Goal: Task Accomplishment & Management: Complete application form

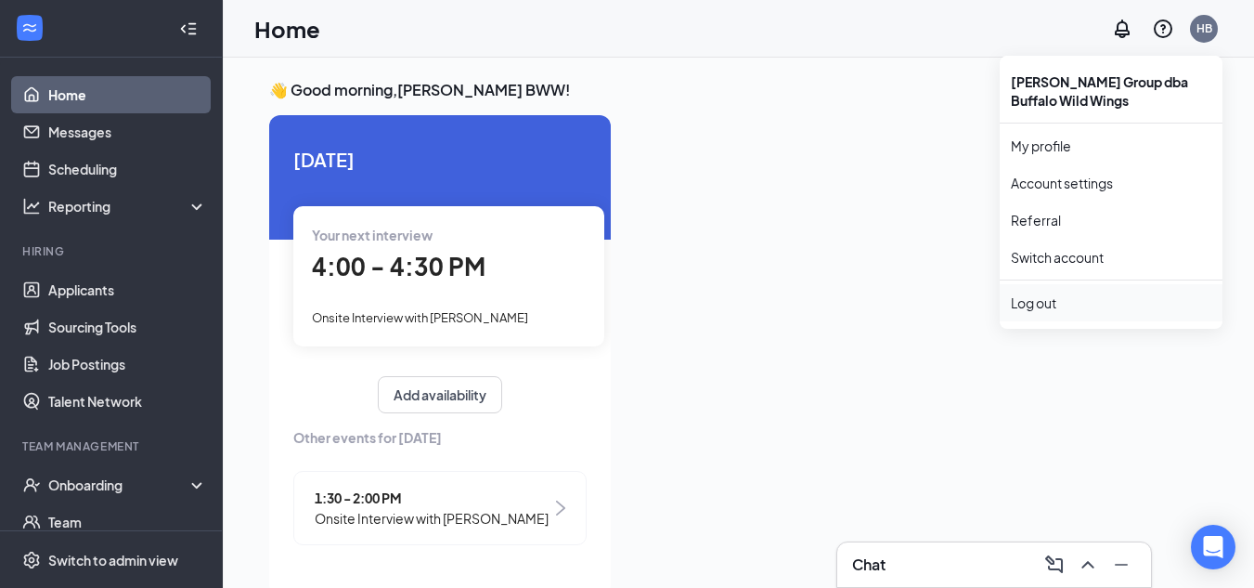
click at [1036, 307] on div "Log out" at bounding box center [1111, 302] width 201 height 19
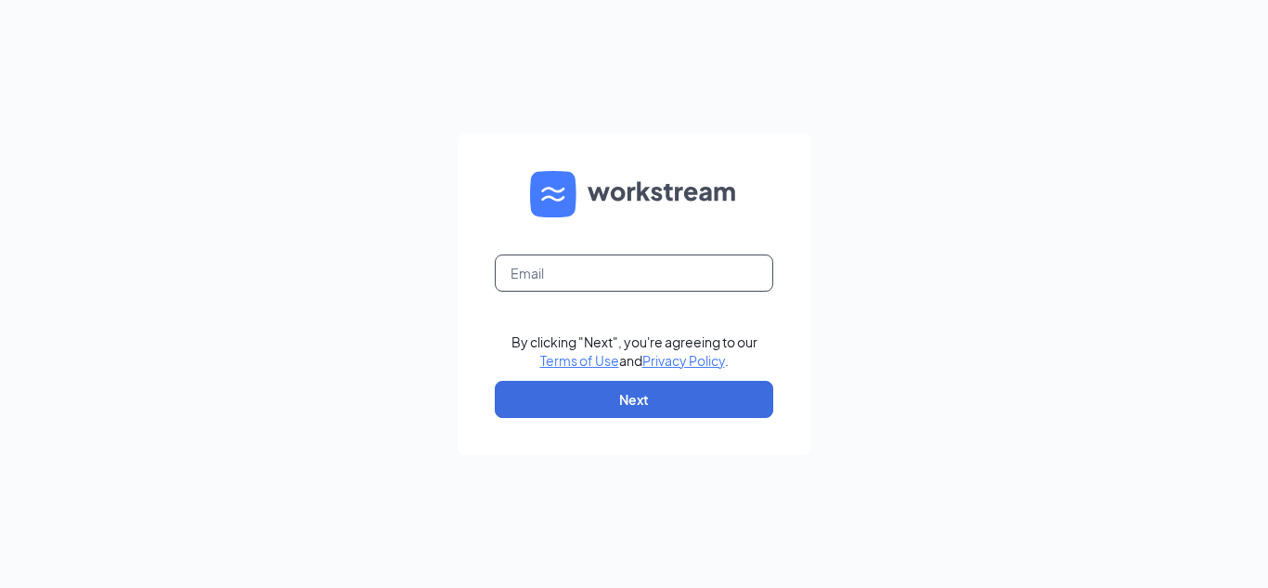
click at [758, 270] on input "text" at bounding box center [634, 272] width 279 height 37
type input "[EMAIL_ADDRESS][DOMAIN_NAME]"
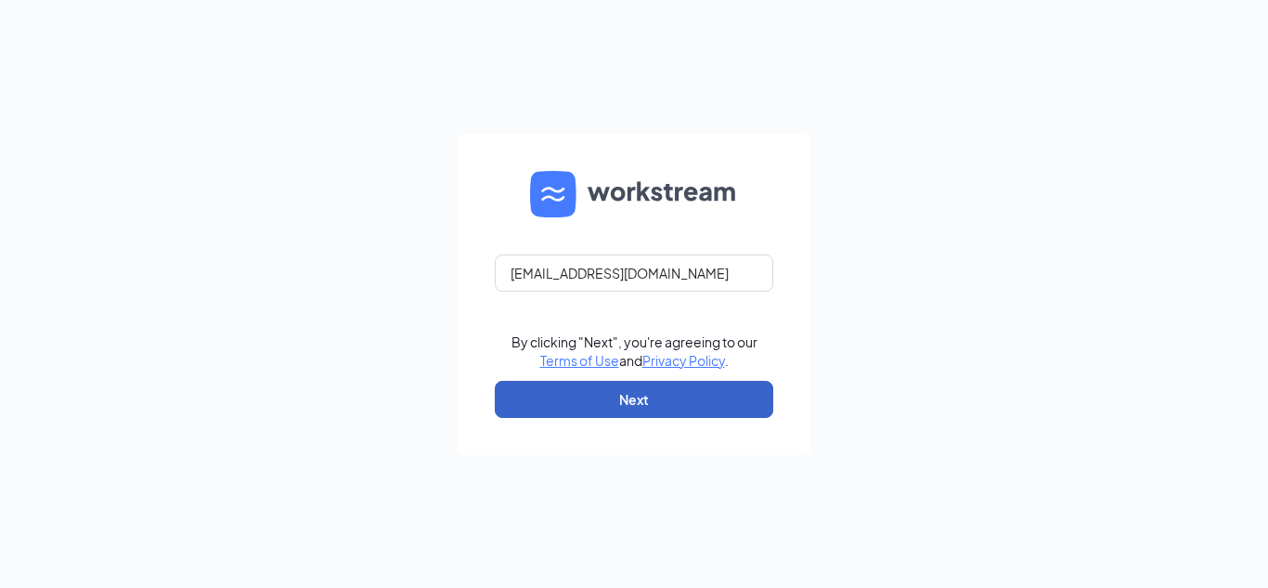
click at [719, 396] on button "Next" at bounding box center [634, 399] width 279 height 37
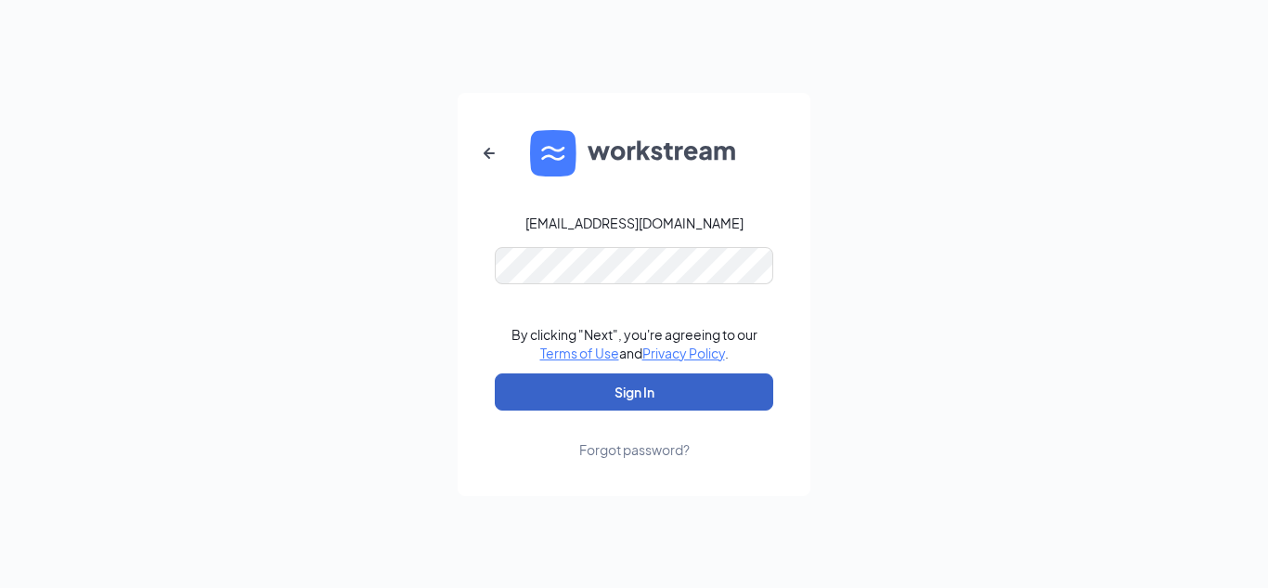
click at [703, 389] on button "Sign In" at bounding box center [634, 391] width 279 height 37
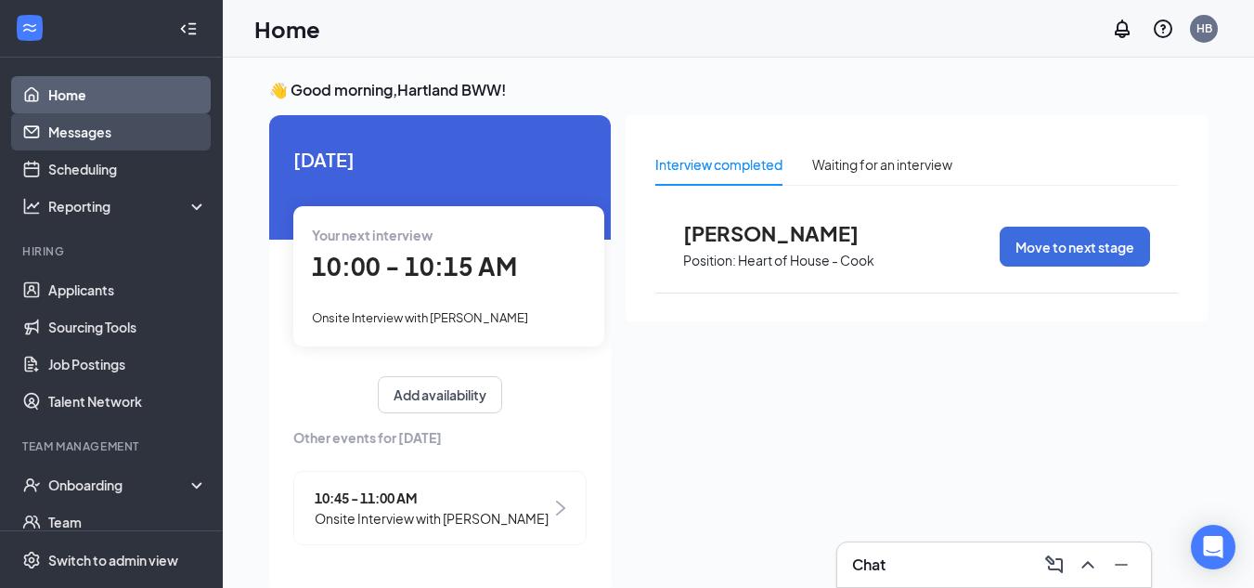
click at [92, 132] on link "Messages" at bounding box center [127, 131] width 159 height 37
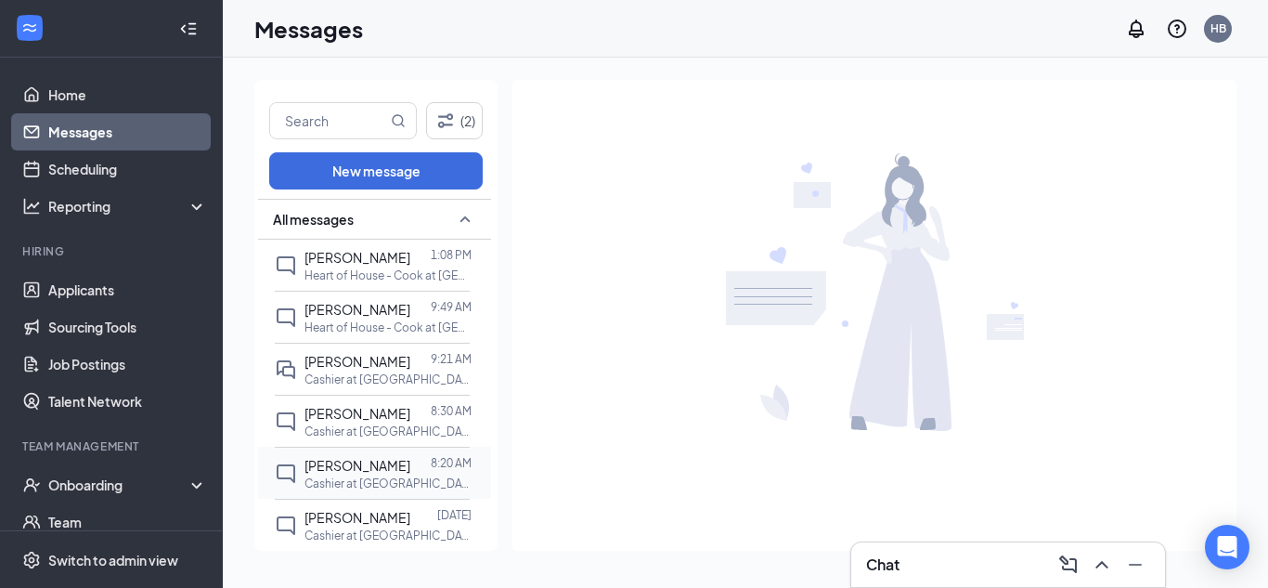
click at [352, 473] on span "[PERSON_NAME]" at bounding box center [358, 465] width 106 height 17
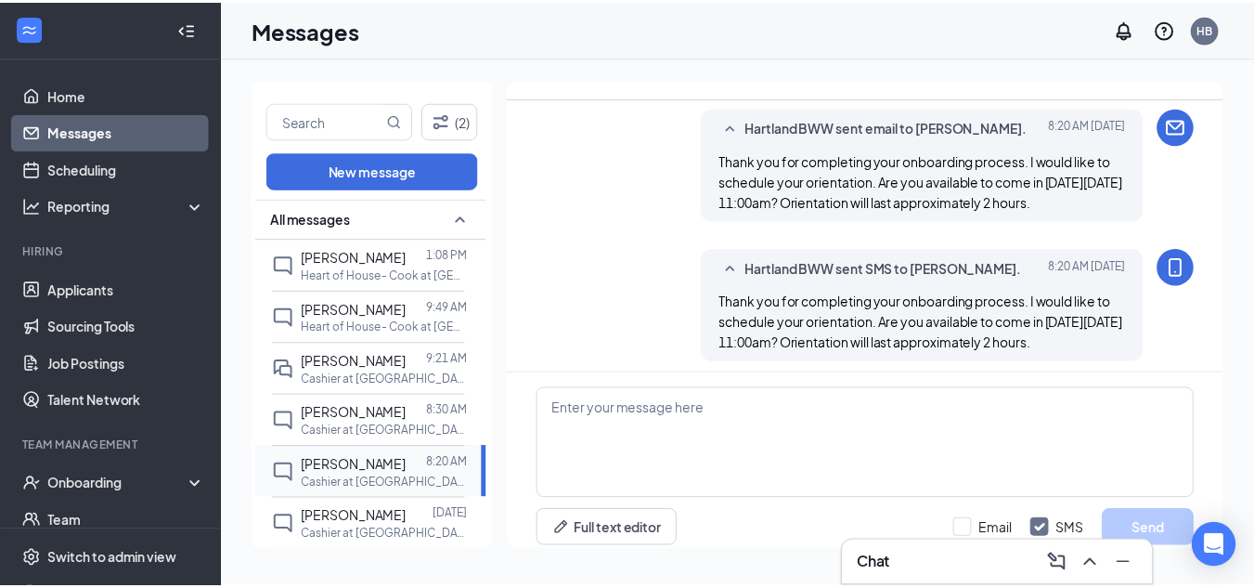
scroll to position [653, 0]
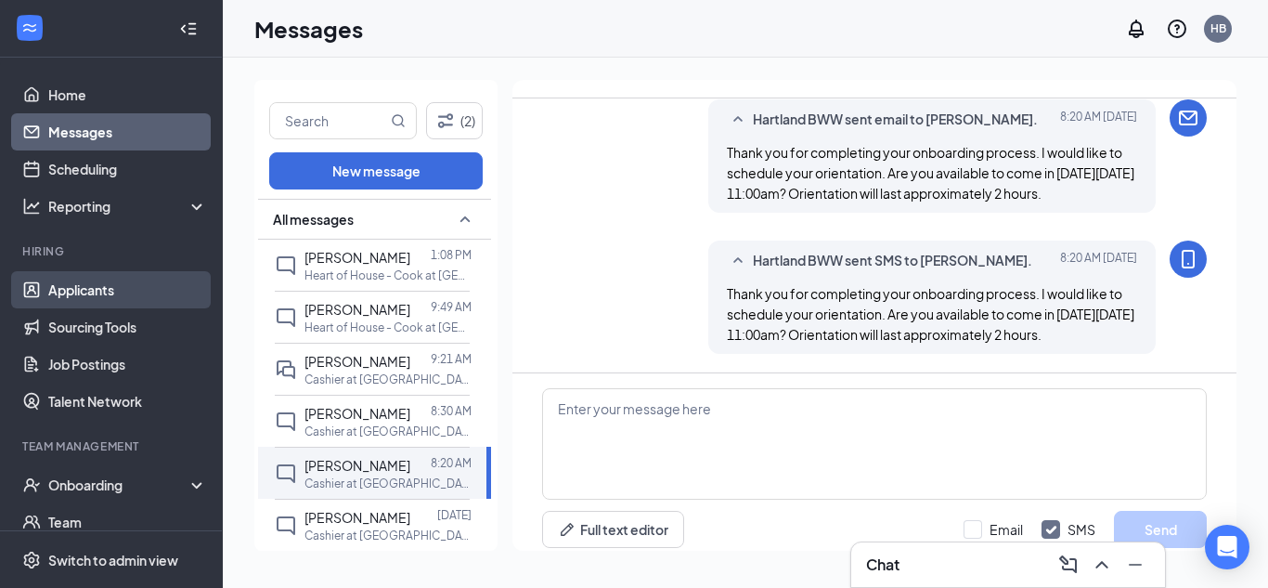
click at [92, 293] on link "Applicants" at bounding box center [127, 289] width 159 height 37
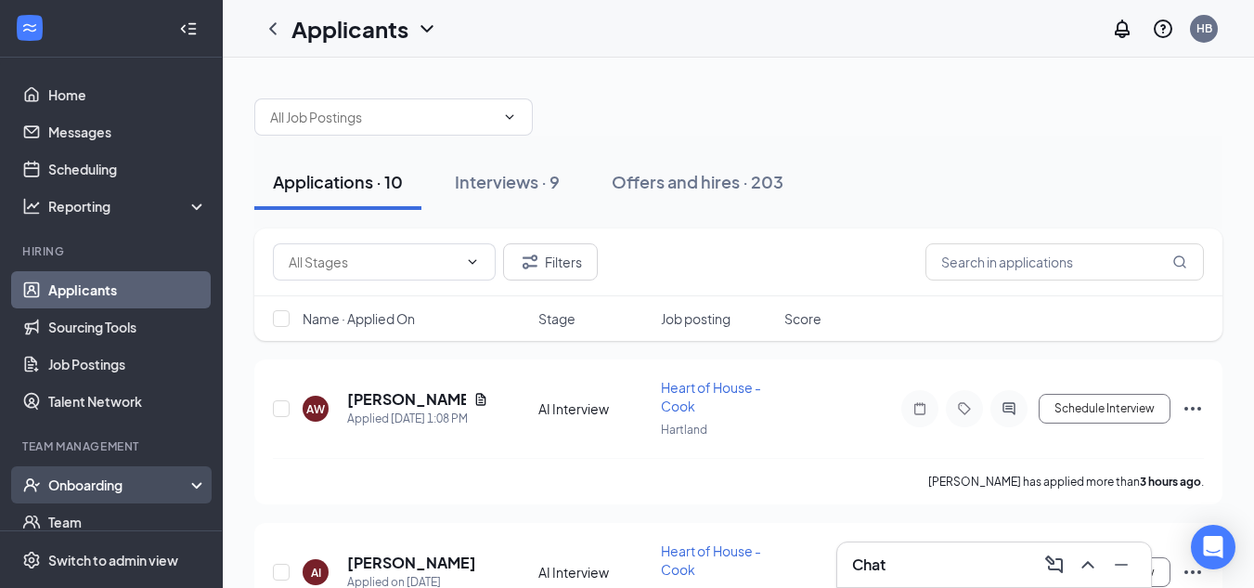
click at [83, 480] on div "Onboarding" at bounding box center [119, 484] width 143 height 19
click at [89, 525] on link "Overview" at bounding box center [127, 521] width 159 height 37
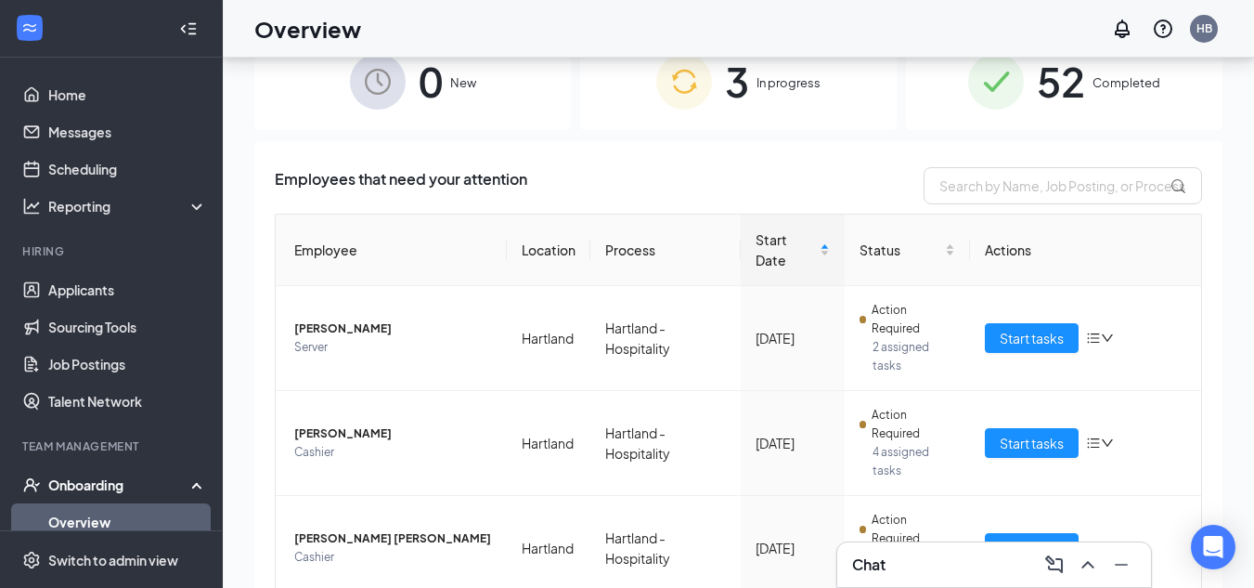
scroll to position [84, 0]
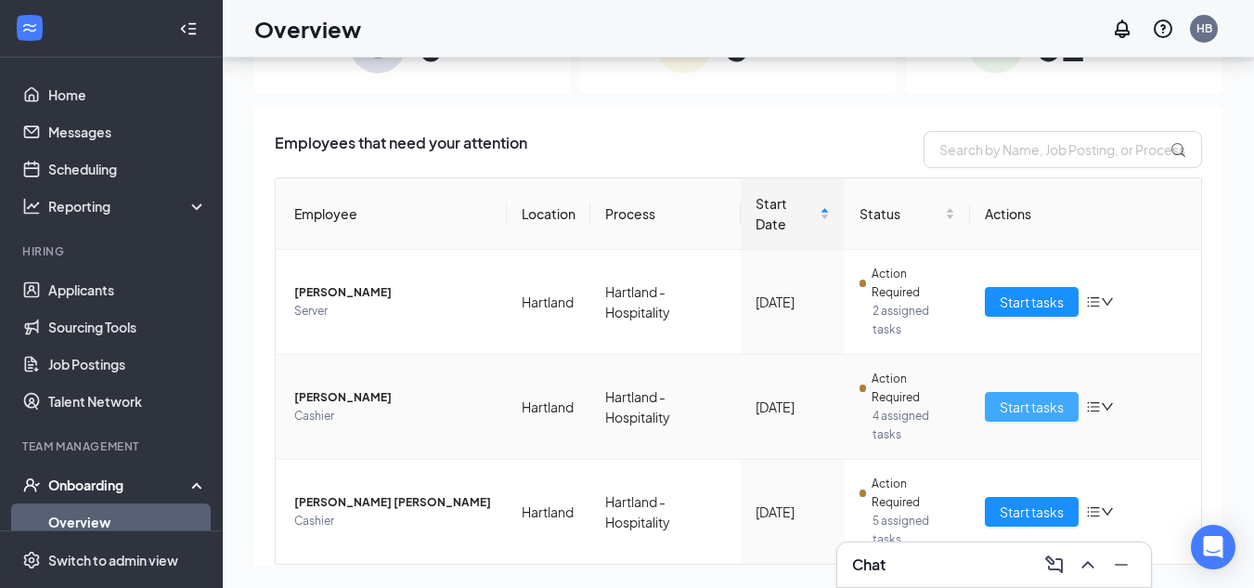
click at [1029, 405] on span "Start tasks" at bounding box center [1032, 406] width 64 height 20
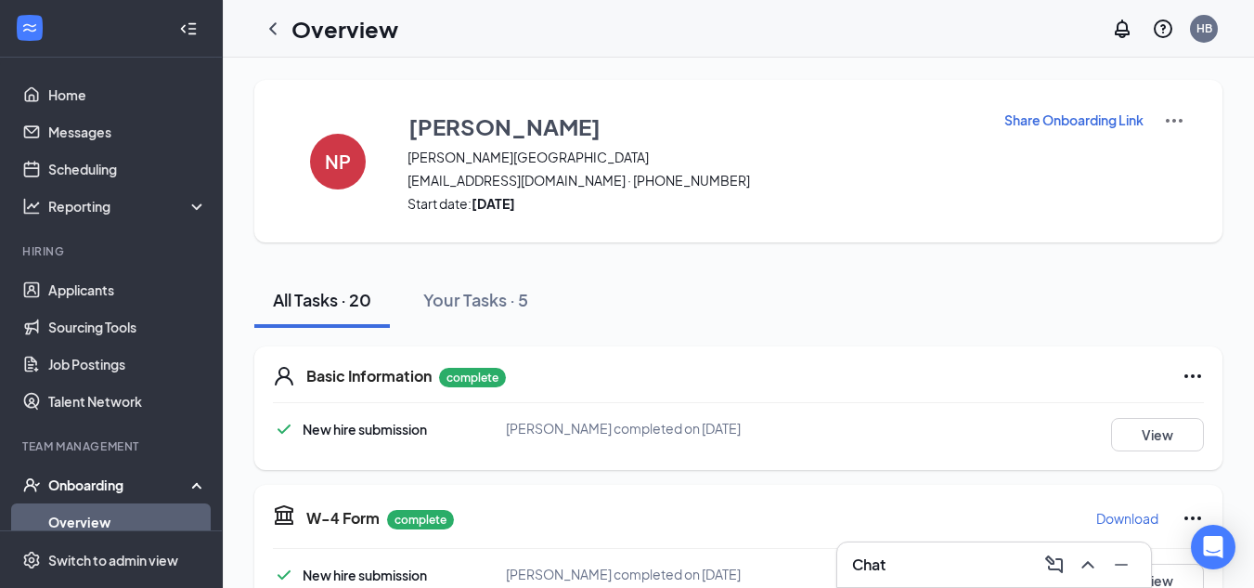
click at [1029, 405] on div "Basic Information complete New hire submission [PERSON_NAME] completed on [DATE…" at bounding box center [738, 407] width 968 height 123
click at [95, 127] on link "Messages" at bounding box center [127, 131] width 159 height 37
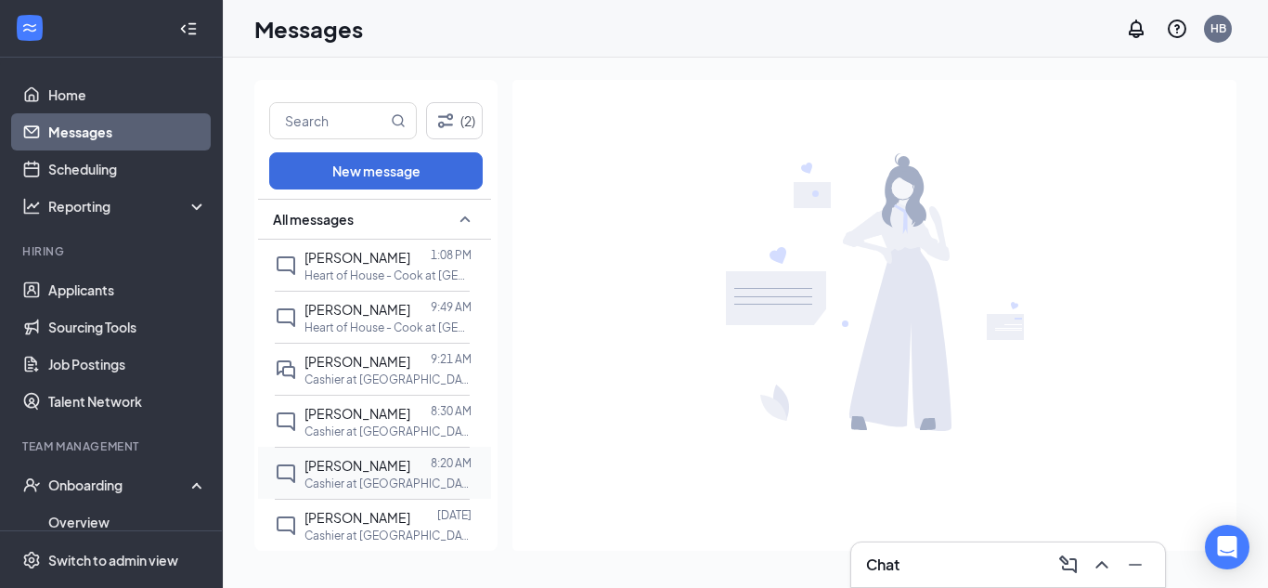
click at [299, 468] on div "[PERSON_NAME] 8:20 AM Cashier at [GEOGRAPHIC_DATA]" at bounding box center [372, 473] width 195 height 52
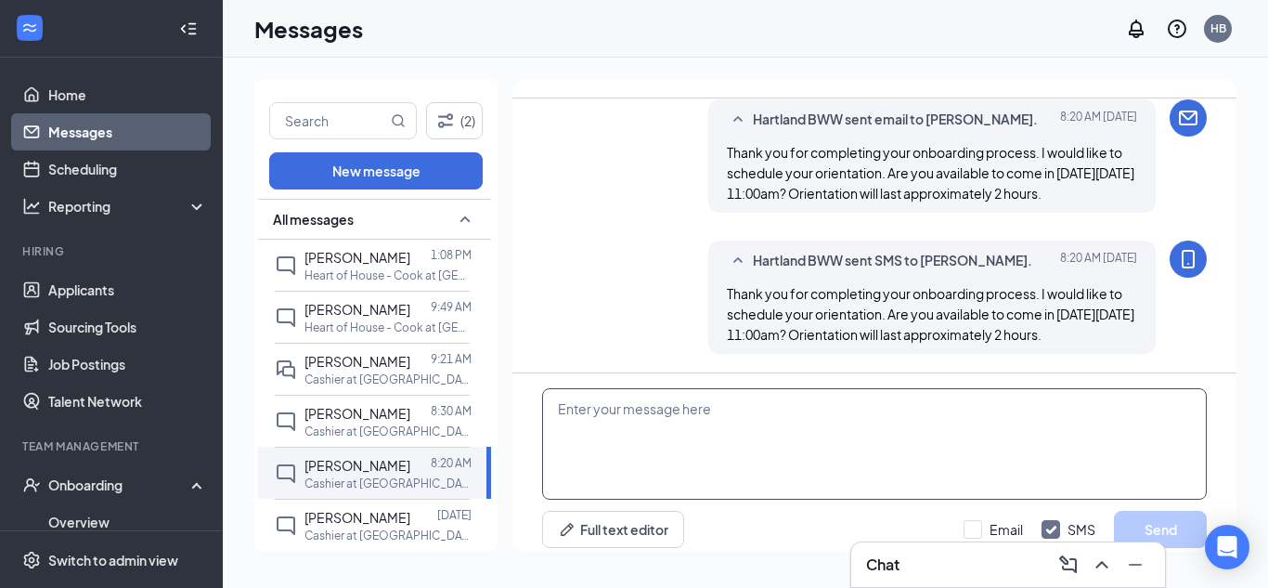
scroll to position [311, 0]
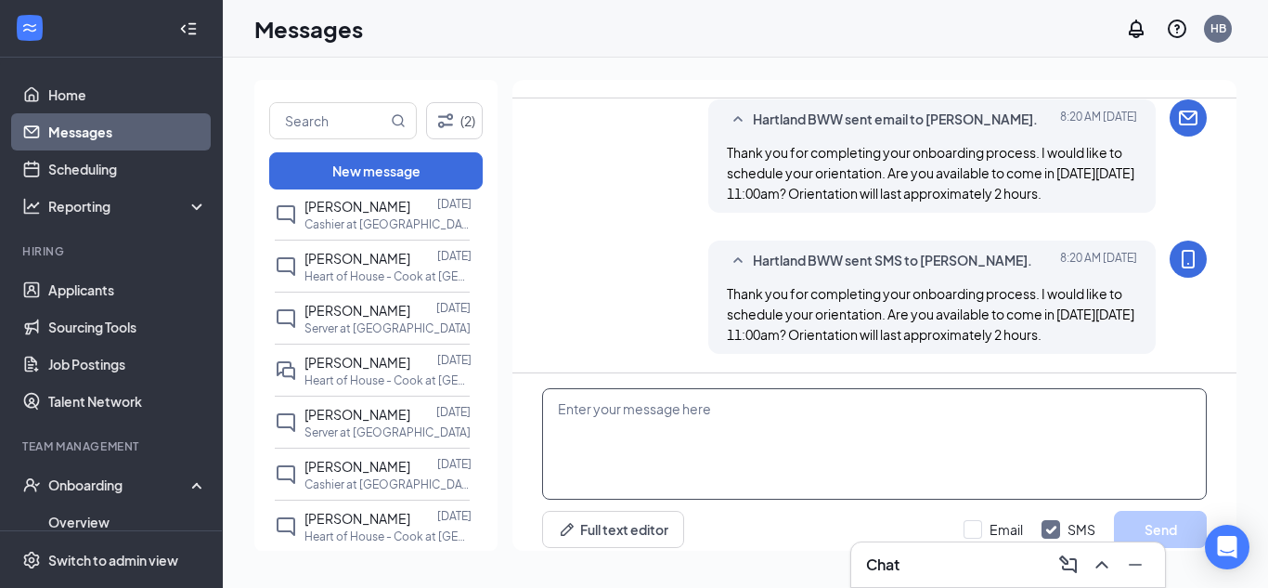
click at [615, 395] on textarea at bounding box center [874, 443] width 665 height 111
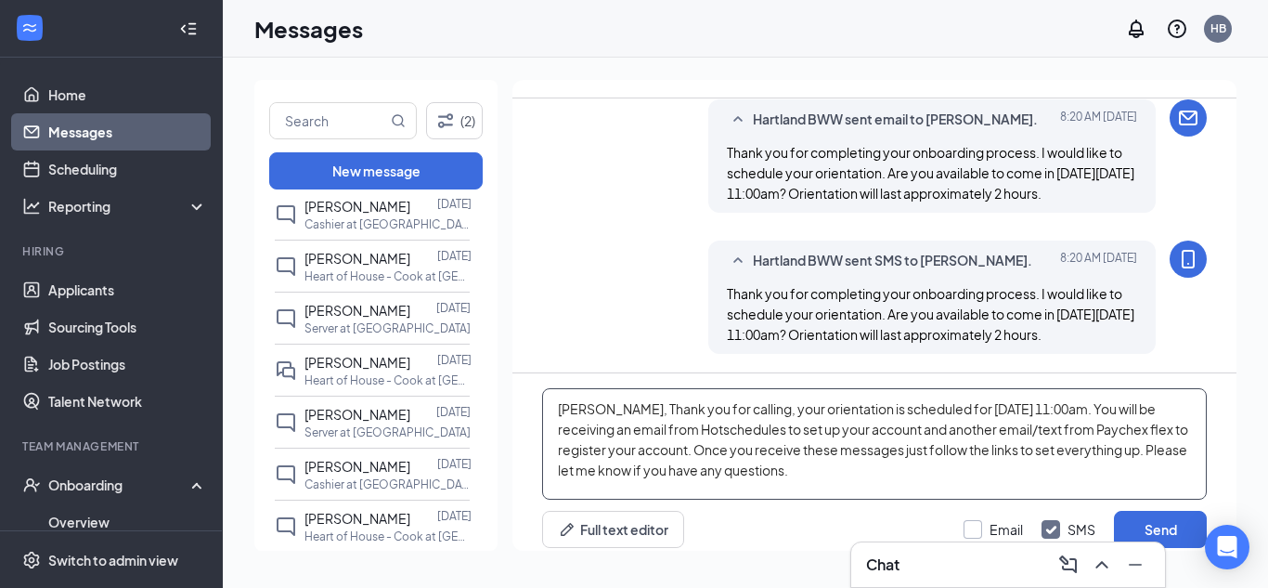
type textarea "[PERSON_NAME], Thank you for calling, your orientation is scheduled for [DATE] …"
click at [972, 520] on input "Email" at bounding box center [993, 529] width 59 height 19
checkbox input "true"
click at [1165, 513] on button "Send" at bounding box center [1160, 529] width 93 height 37
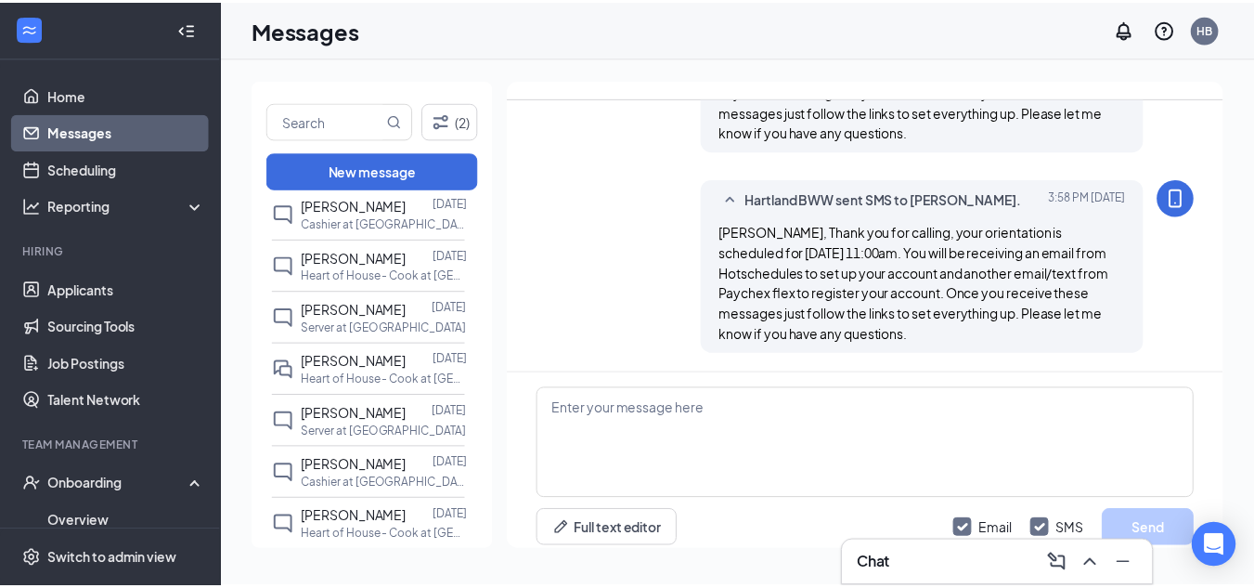
scroll to position [1058, 0]
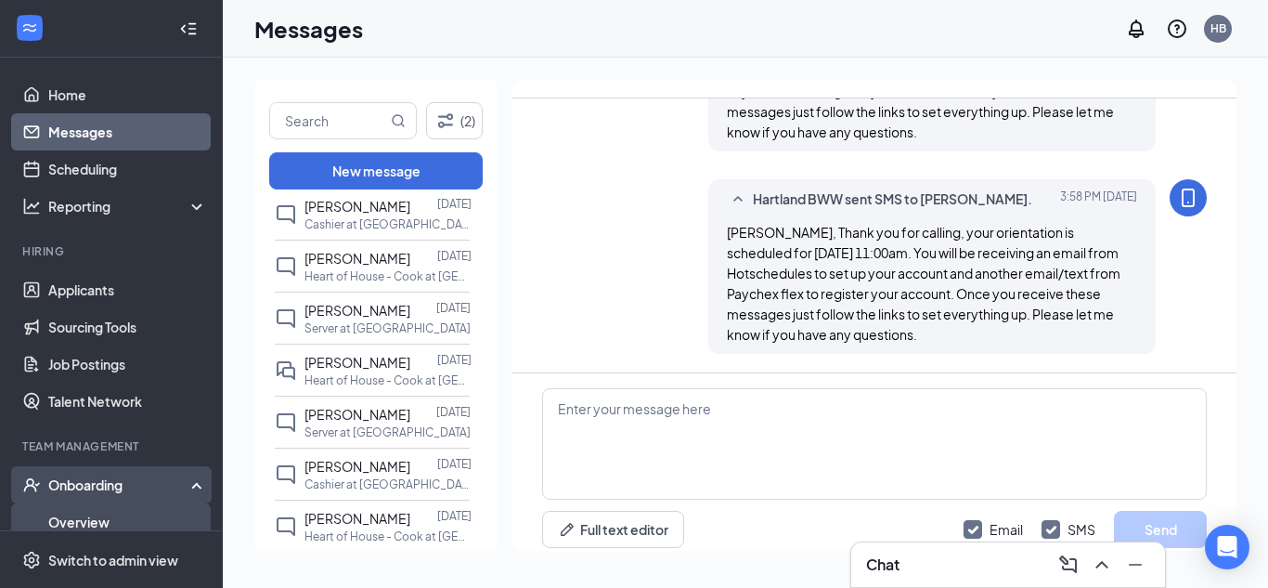
click at [85, 519] on link "Overview" at bounding box center [127, 521] width 159 height 37
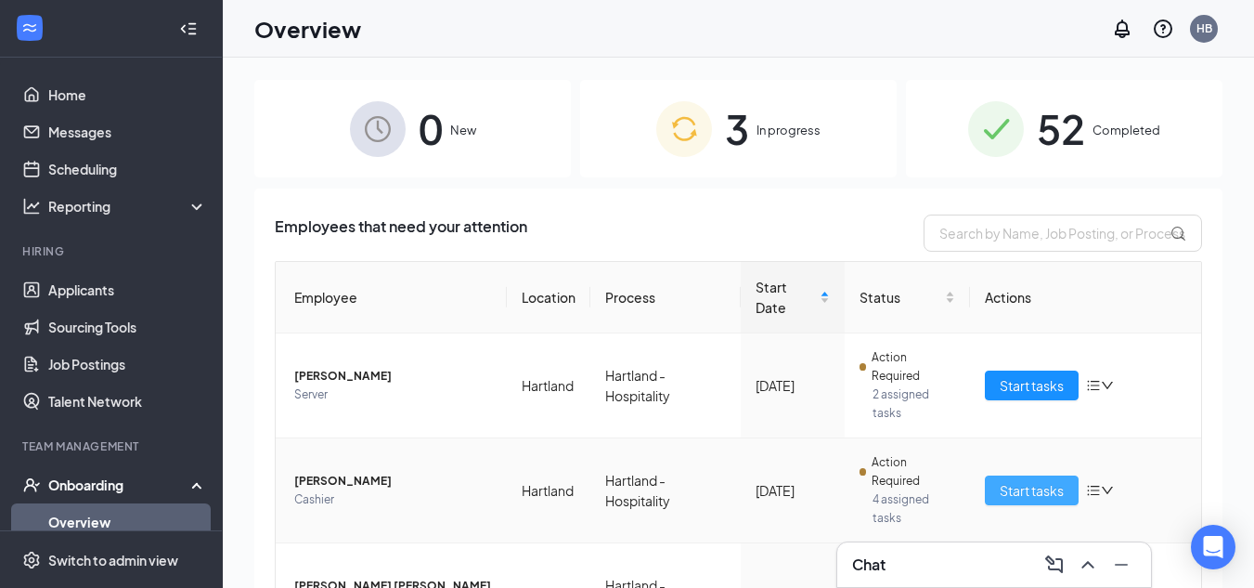
click at [1034, 491] on span "Start tasks" at bounding box center [1032, 490] width 64 height 20
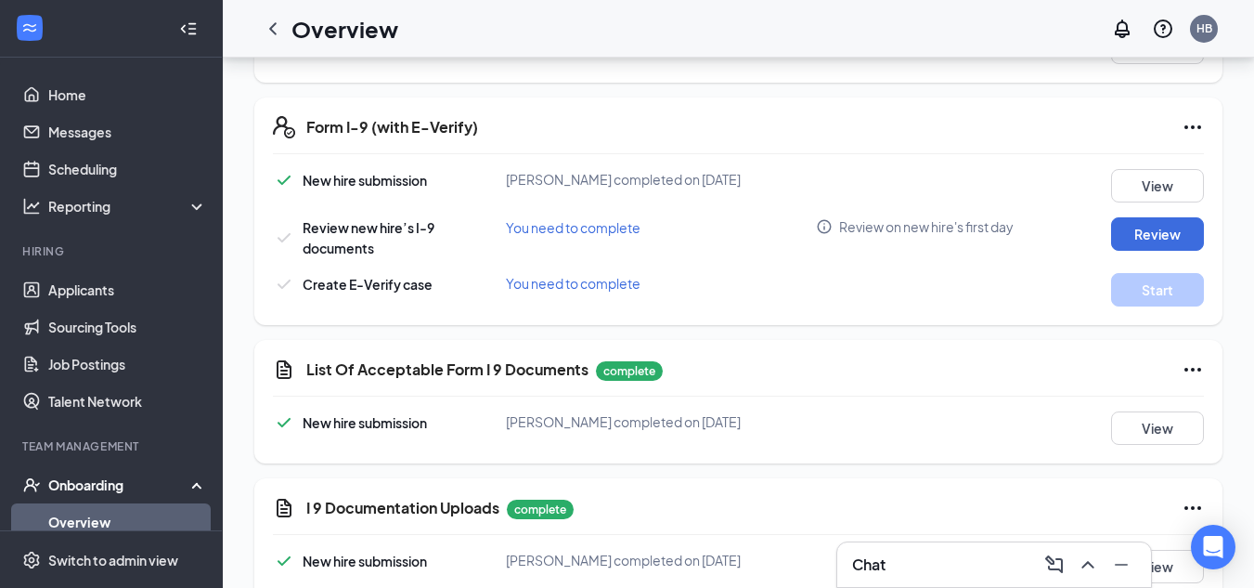
scroll to position [727, 0]
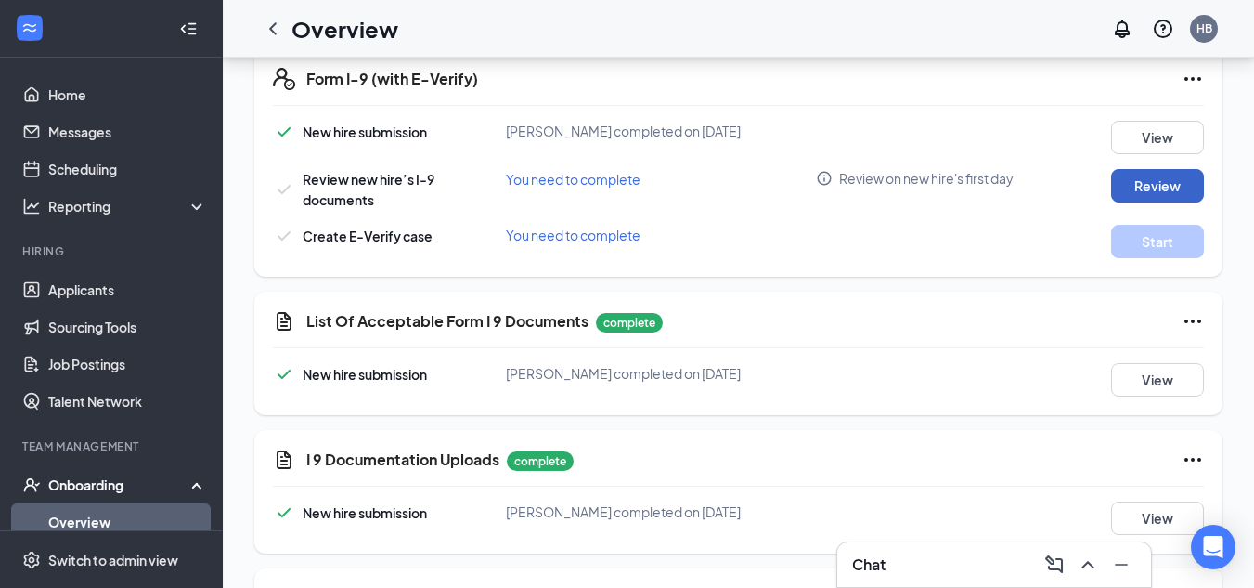
click at [1138, 188] on button "Review" at bounding box center [1157, 185] width 93 height 33
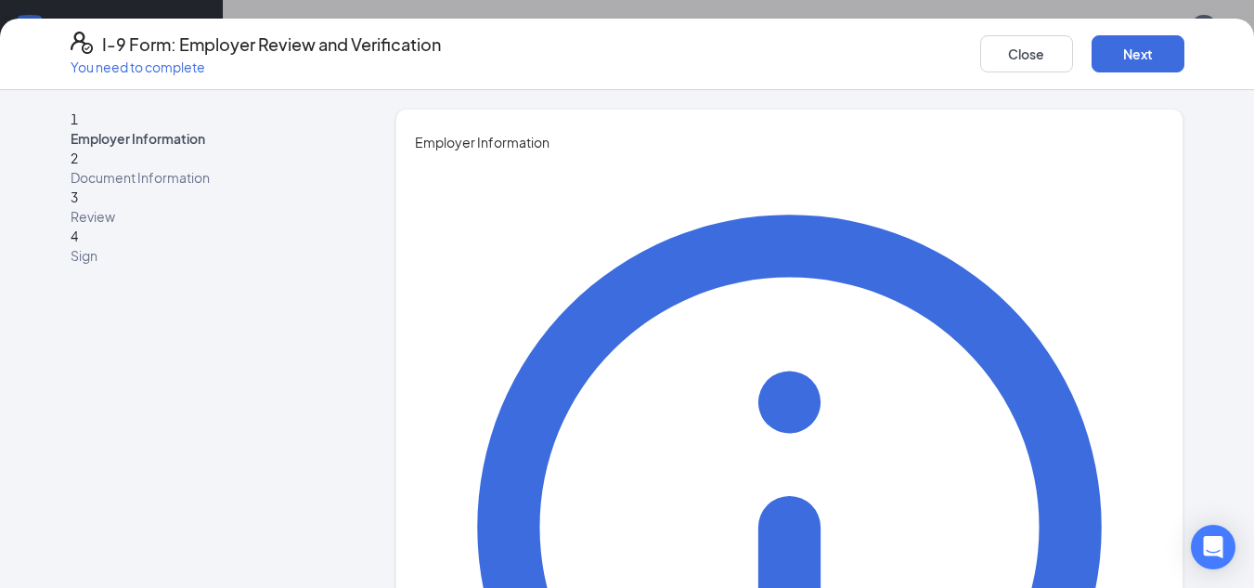
type input "[PERSON_NAME]"
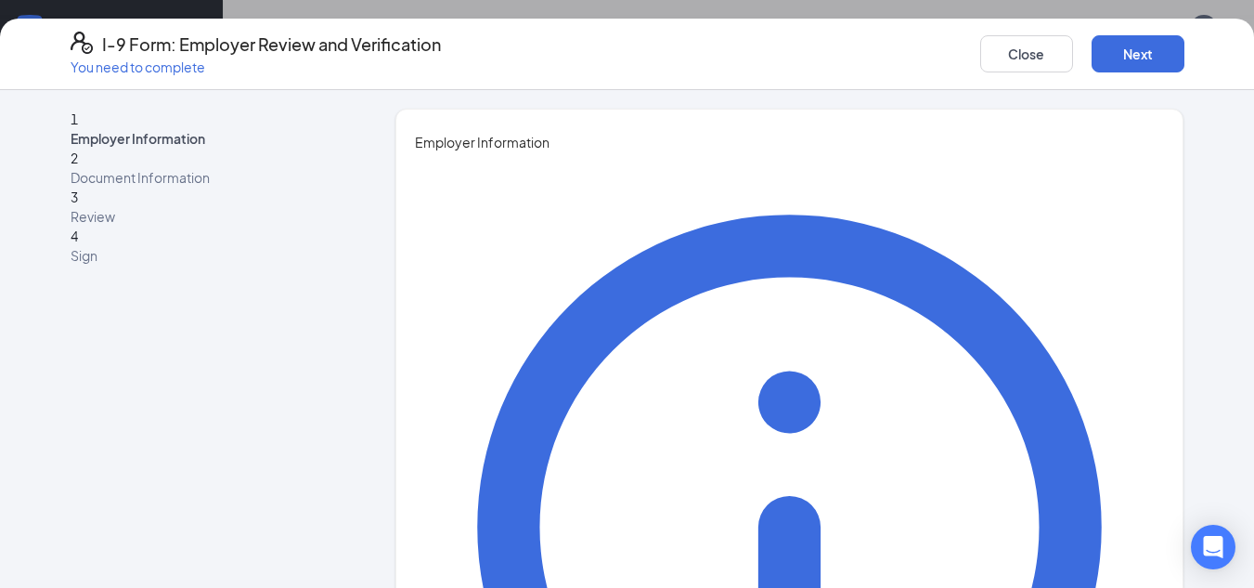
scroll to position [1837, 0]
type input "Training Manager"
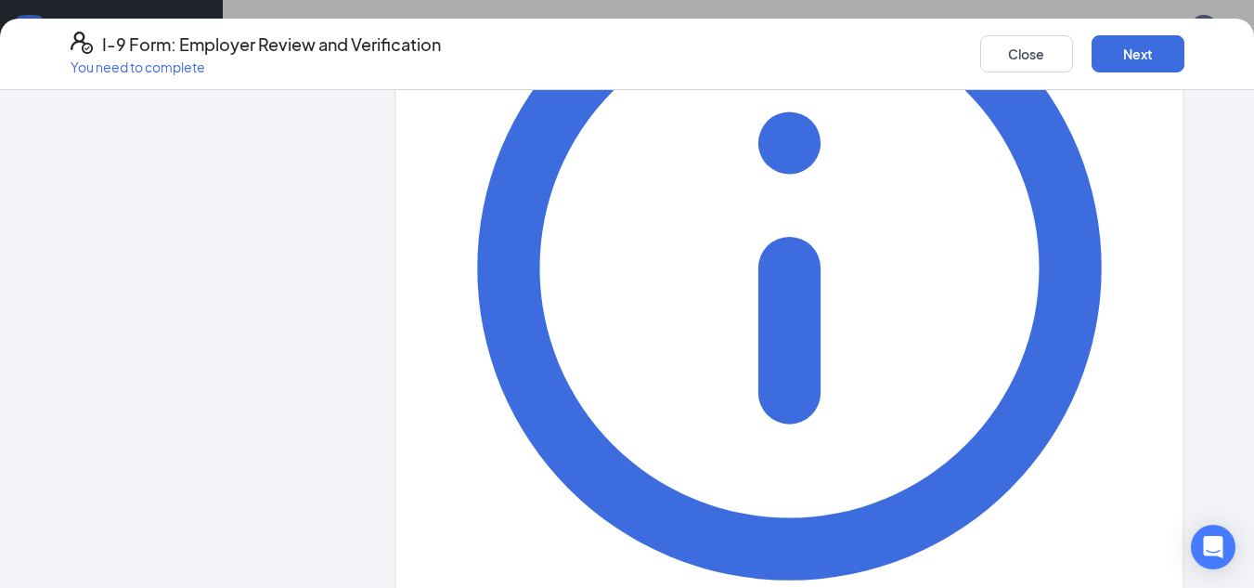
scroll to position [270, 0]
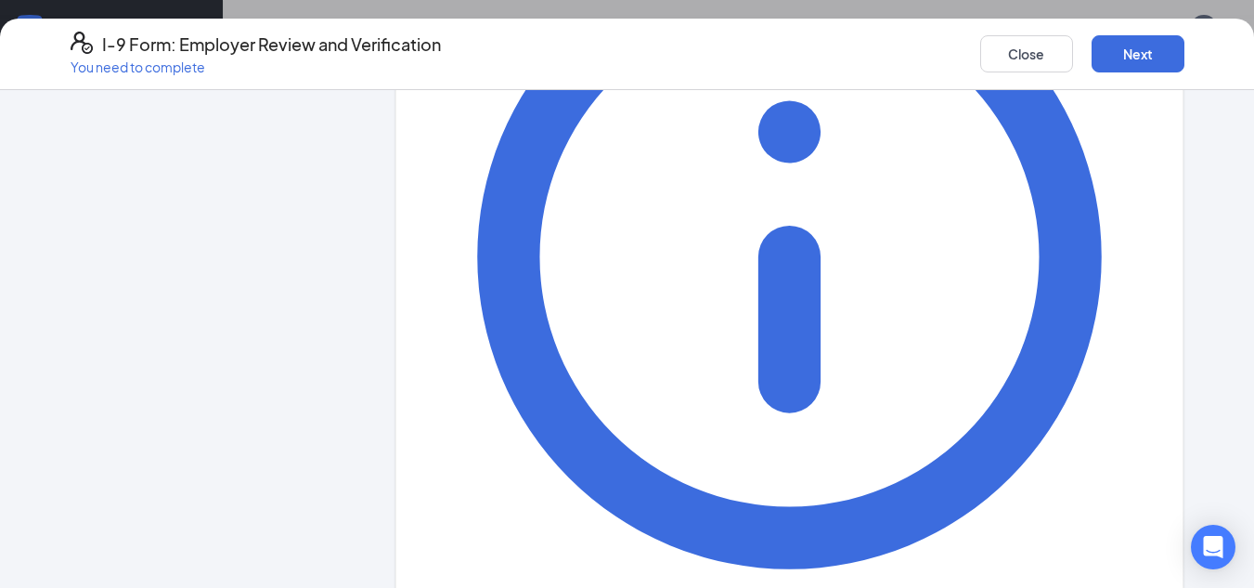
type input "[EMAIL_ADDRESS][DOMAIN_NAME]"
type input "8106263293"
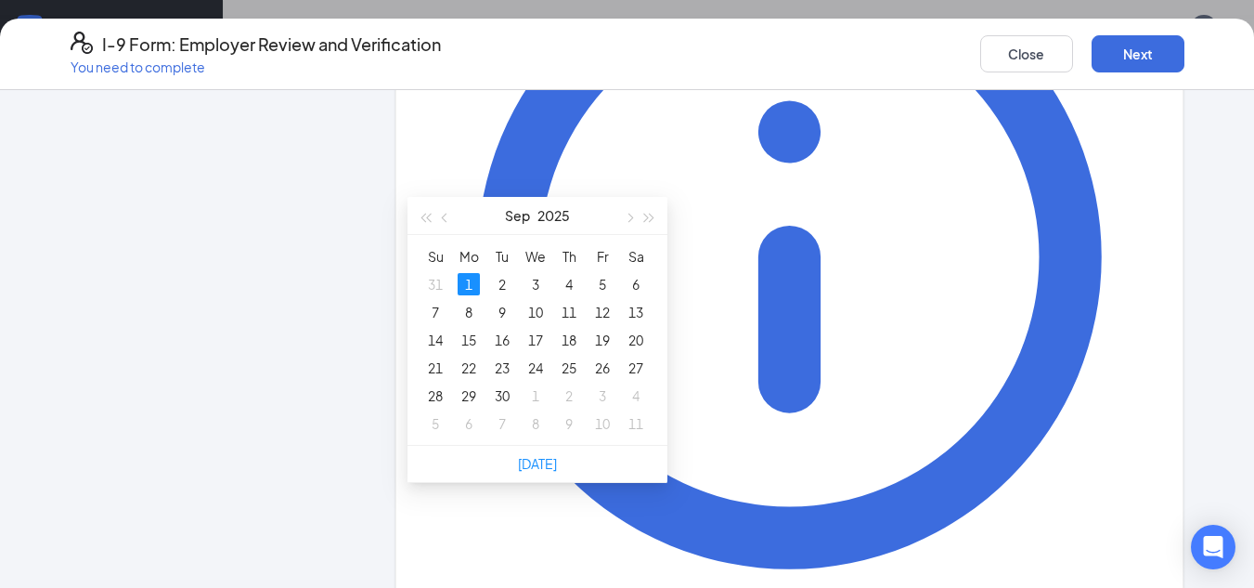
type input "[DATE]"
click at [467, 280] on div "1" at bounding box center [469, 284] width 22 height 22
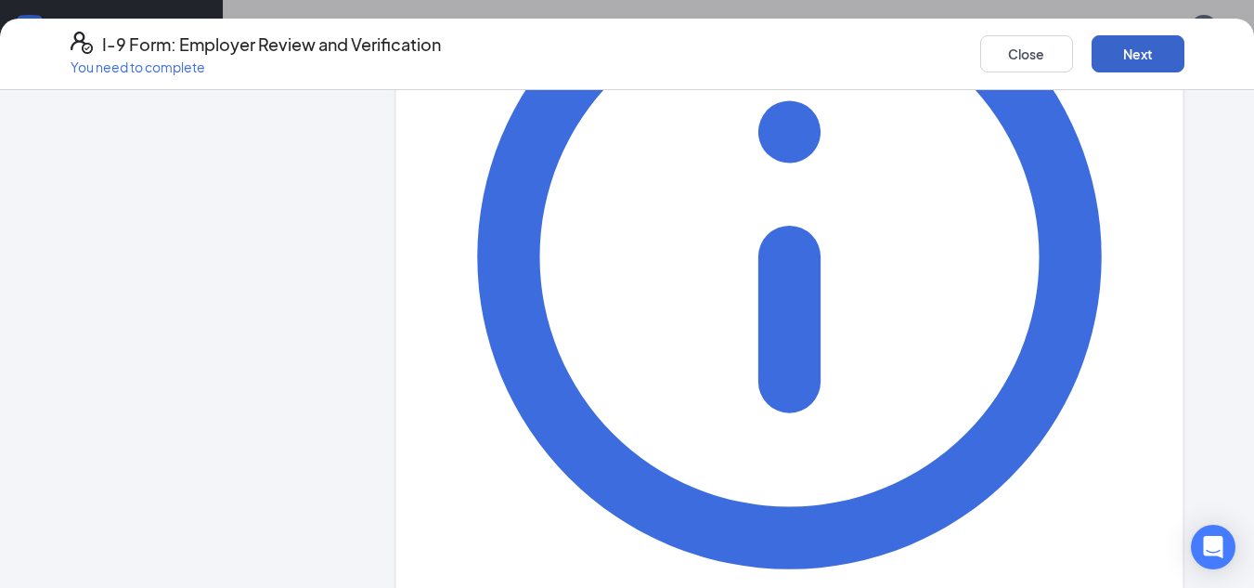
click at [1151, 57] on button "Next" at bounding box center [1138, 53] width 93 height 37
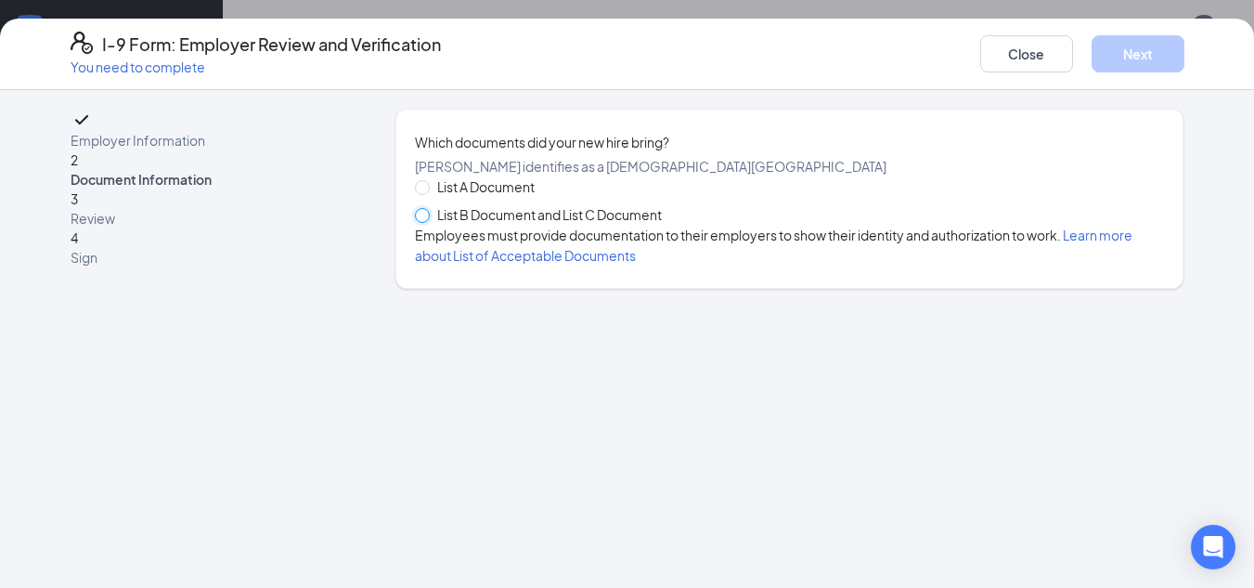
click at [424, 221] on input "List B Document and List C Document" at bounding box center [421, 214] width 13 height 13
radio input "true"
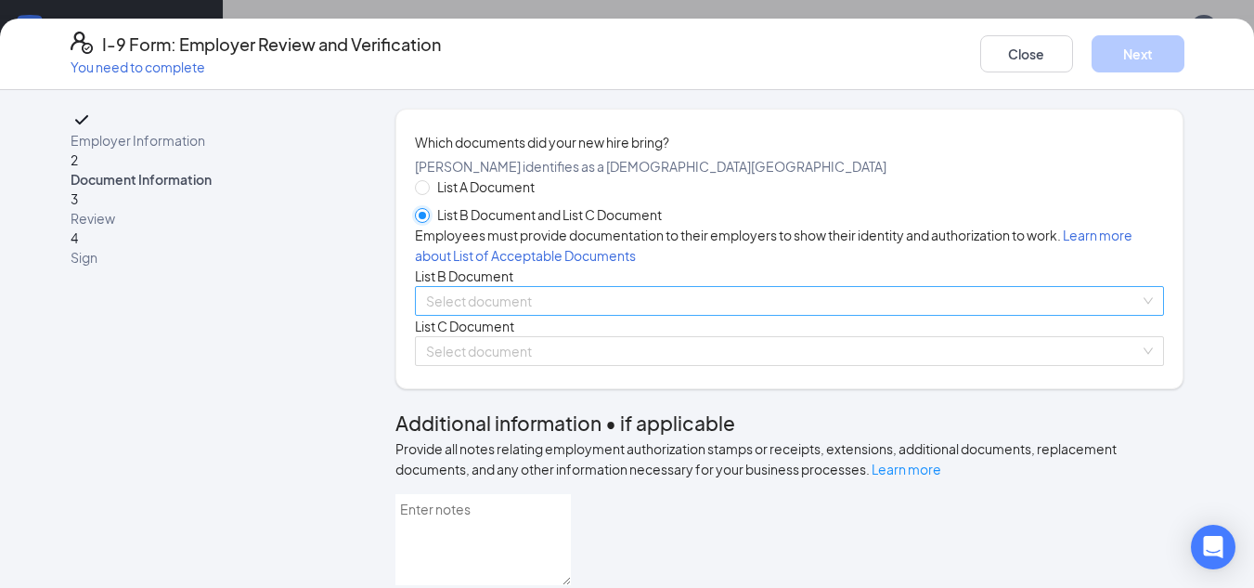
click at [1141, 316] on div "Select document" at bounding box center [790, 301] width 750 height 30
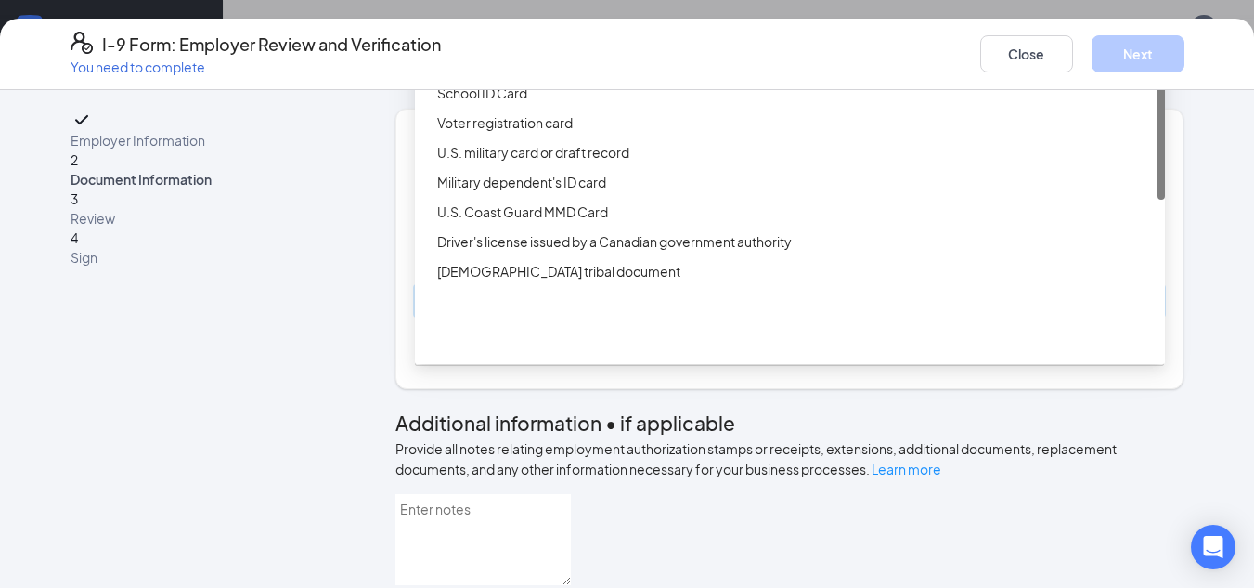
click at [875, 44] on div "Driver’s License issued by U.S State or outlying US possession" at bounding box center [795, 33] width 717 height 20
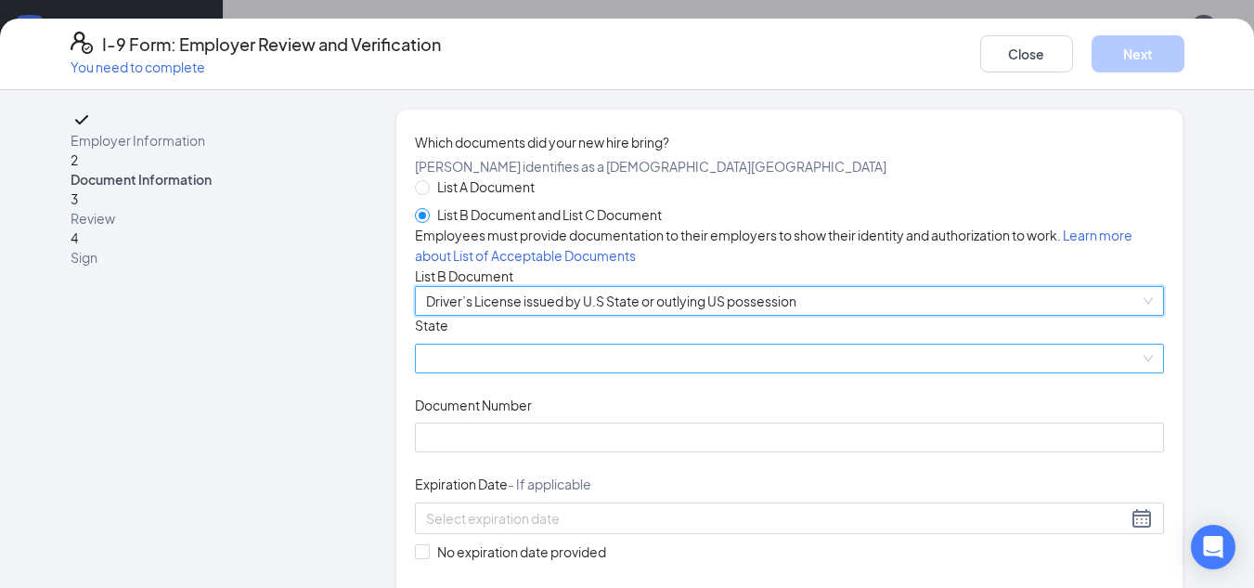
click at [729, 372] on span at bounding box center [790, 358] width 728 height 28
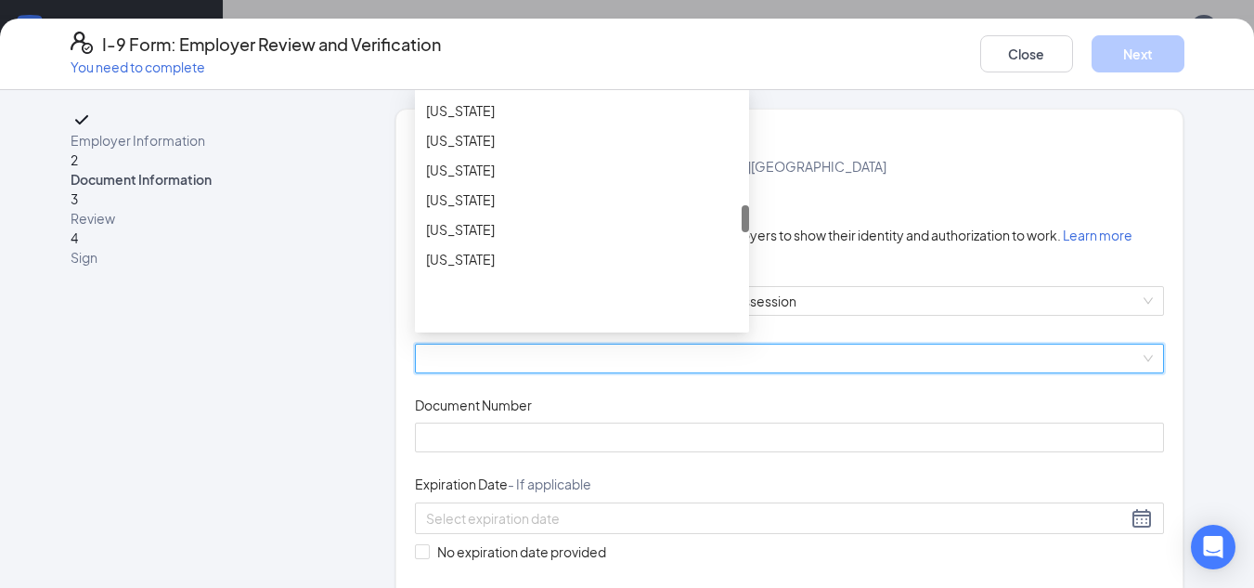
scroll to position [992, 0]
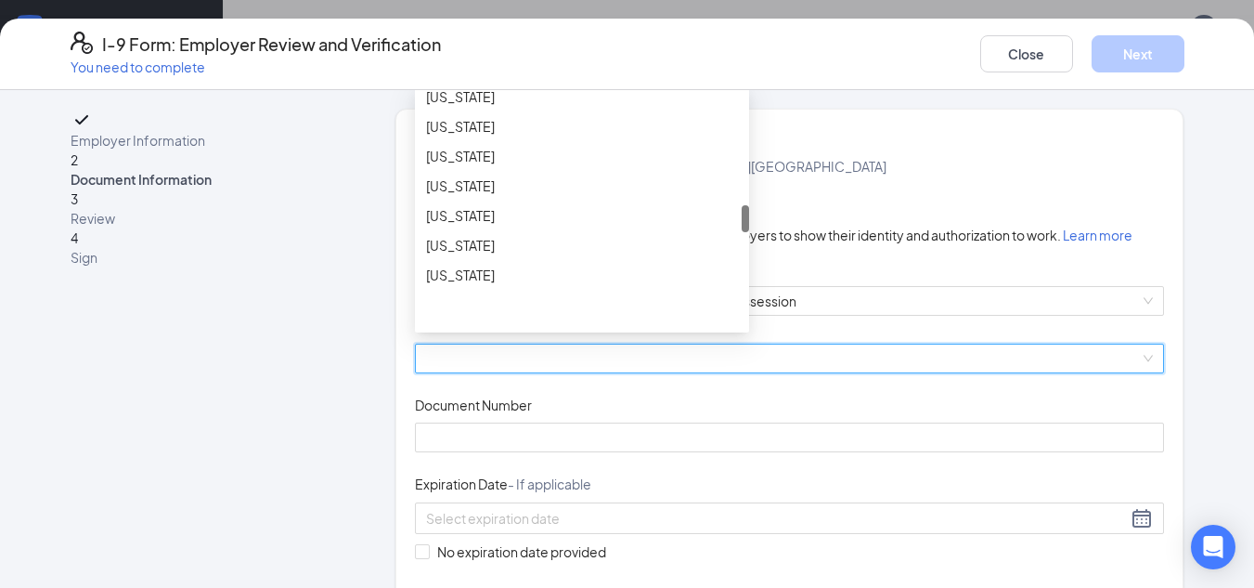
drag, startPoint x: 738, startPoint y: 244, endPoint x: 730, endPoint y: 358, distance: 114.5
click at [730, 329] on div "[US_STATE] [US_STATE] [US_STATE] [US_STATE] [US_STATE] [US_STATE] [US_STATE]" at bounding box center [582, 210] width 334 height 238
click at [660, 136] on div "[US_STATE]" at bounding box center [582, 126] width 312 height 20
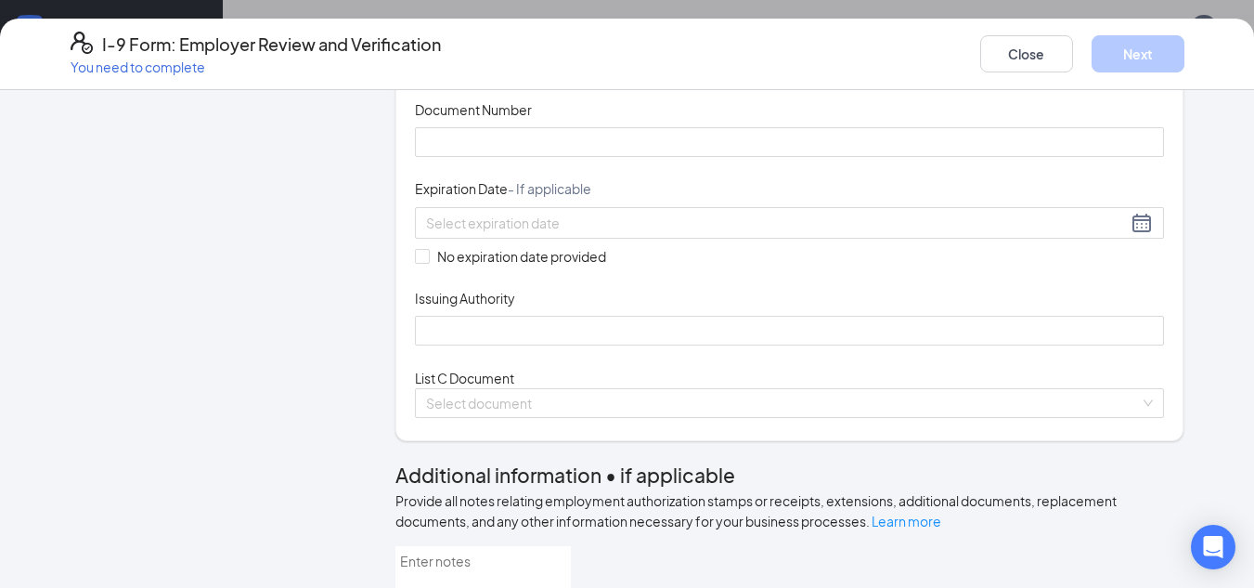
scroll to position [304, 0]
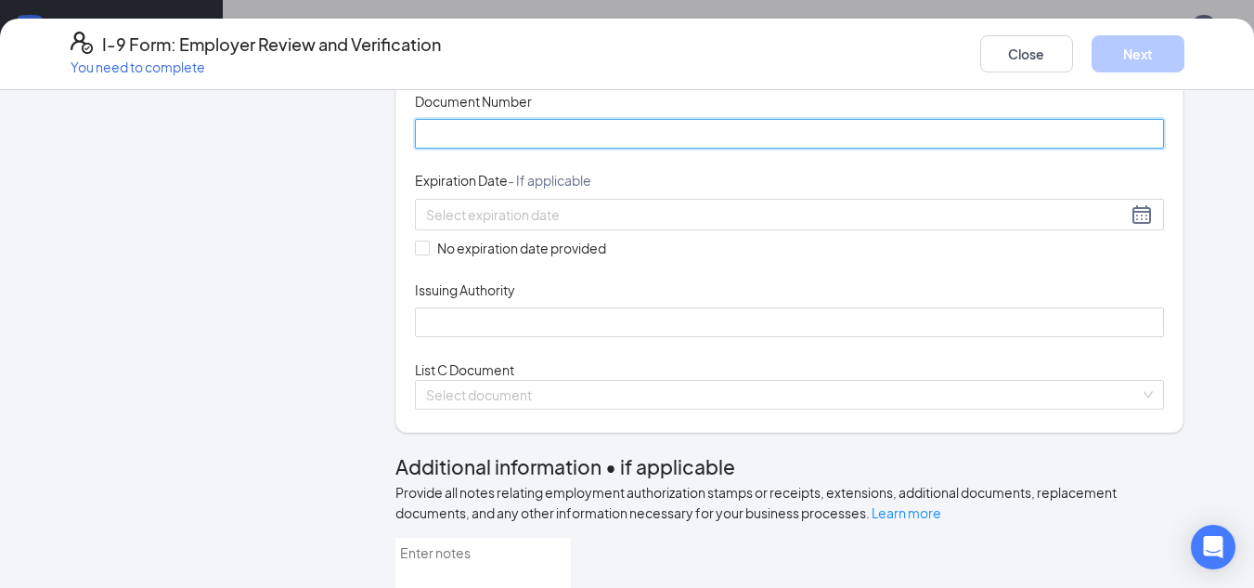
click at [600, 149] on input "Document Number" at bounding box center [790, 134] width 750 height 30
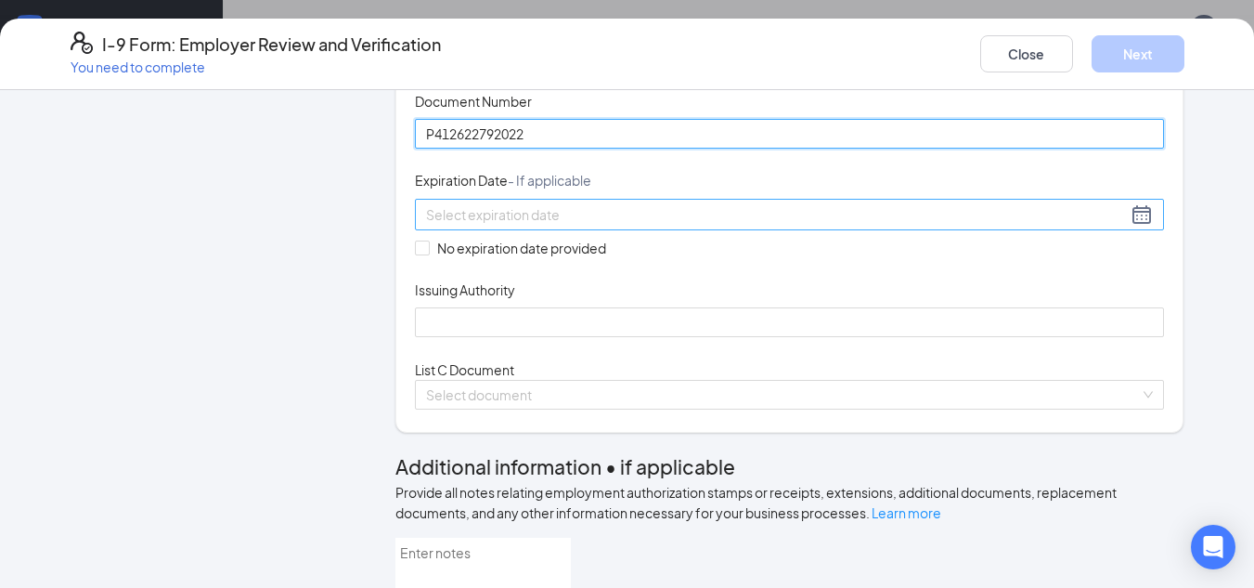
type input "P412622792022"
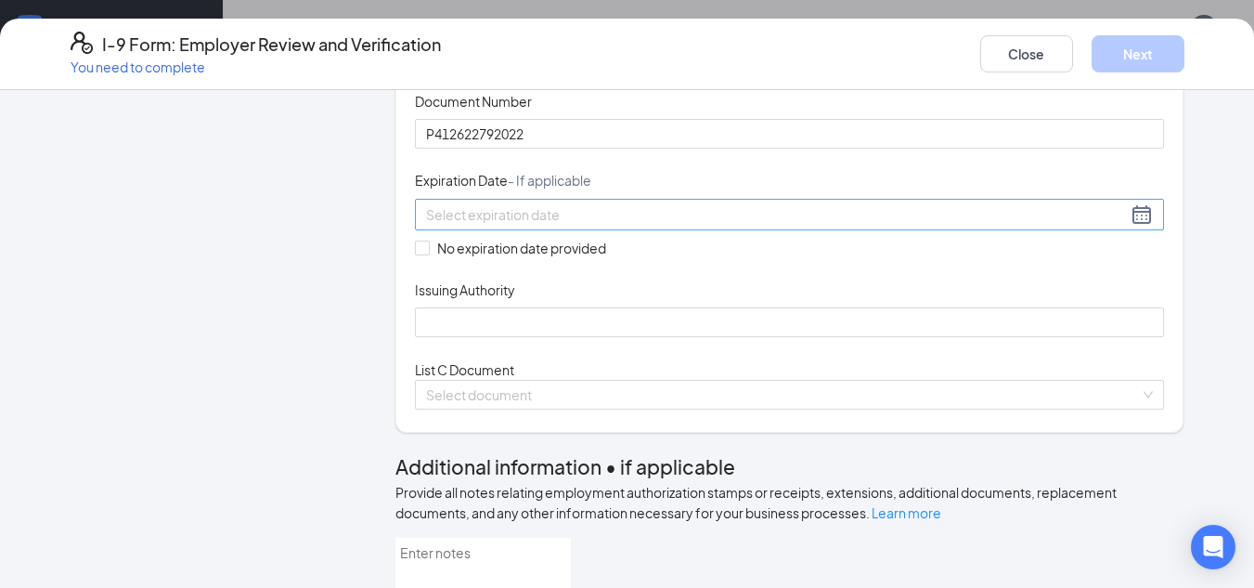
click at [720, 226] on div at bounding box center [790, 214] width 728 height 22
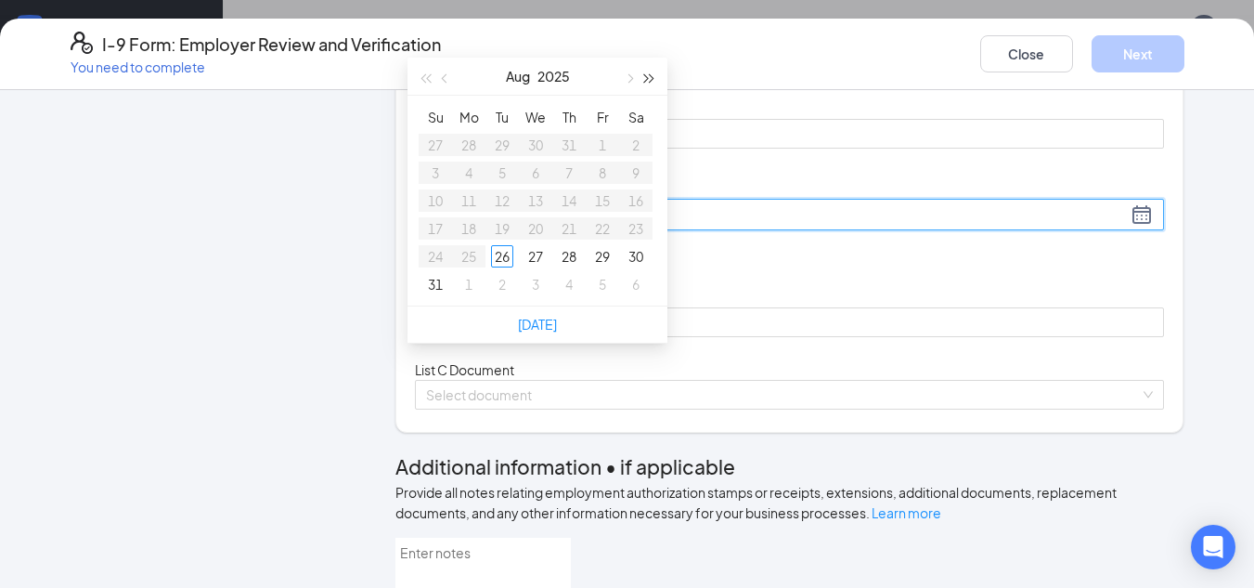
click at [652, 77] on span "button" at bounding box center [649, 78] width 9 height 9
click at [443, 79] on span "button" at bounding box center [446, 78] width 9 height 9
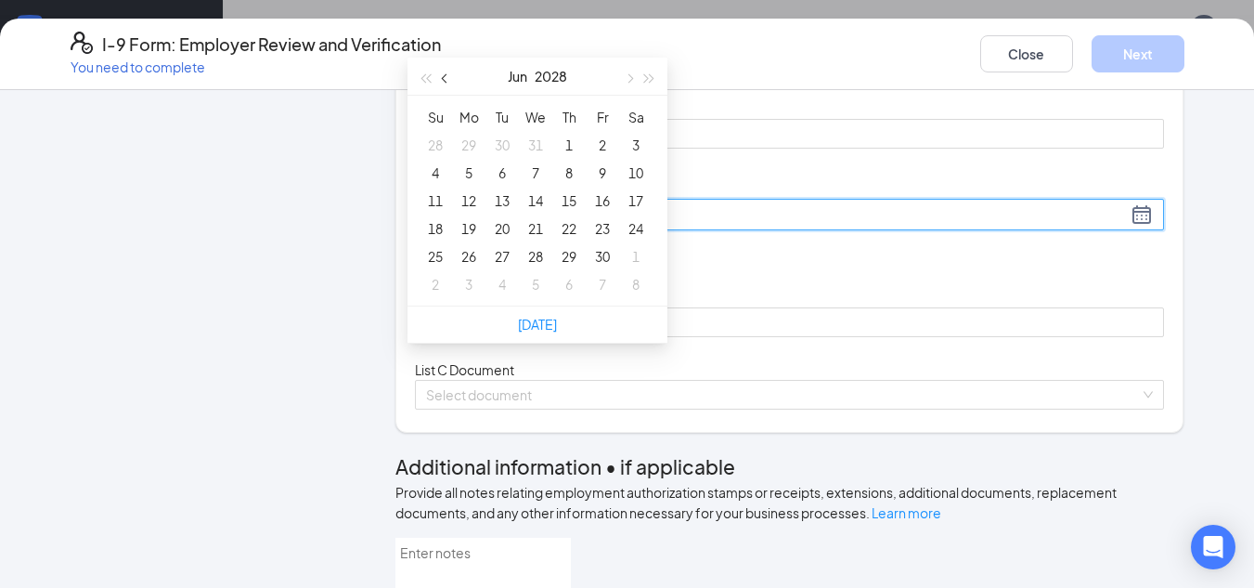
click at [443, 79] on span "button" at bounding box center [446, 78] width 9 height 9
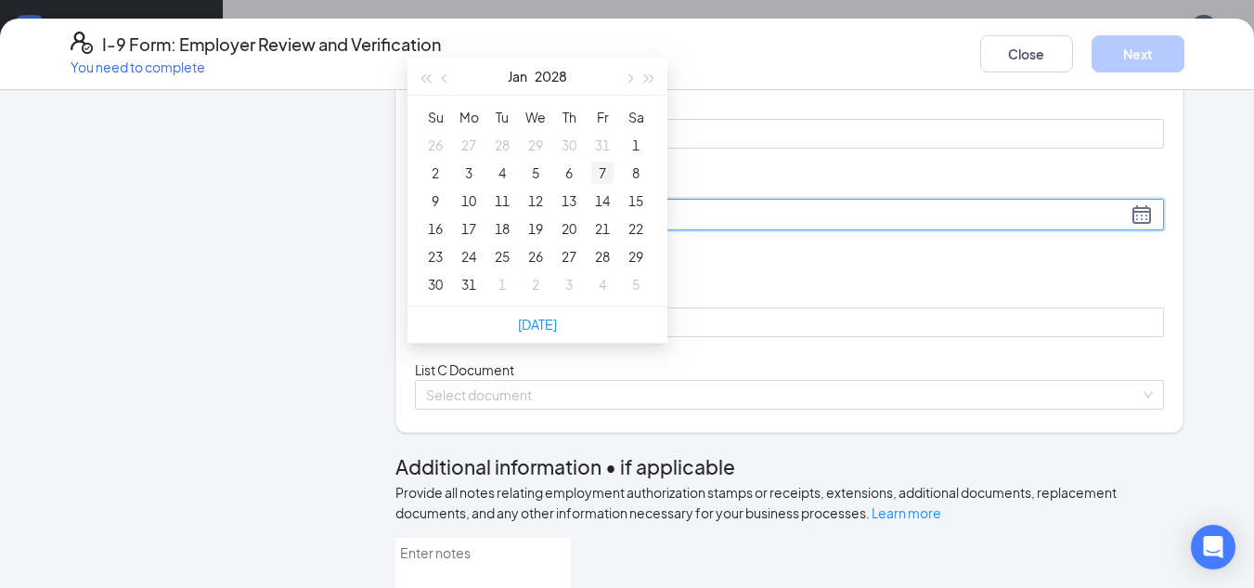
type input "[DATE]"
click at [600, 170] on div "7" at bounding box center [602, 173] width 22 height 22
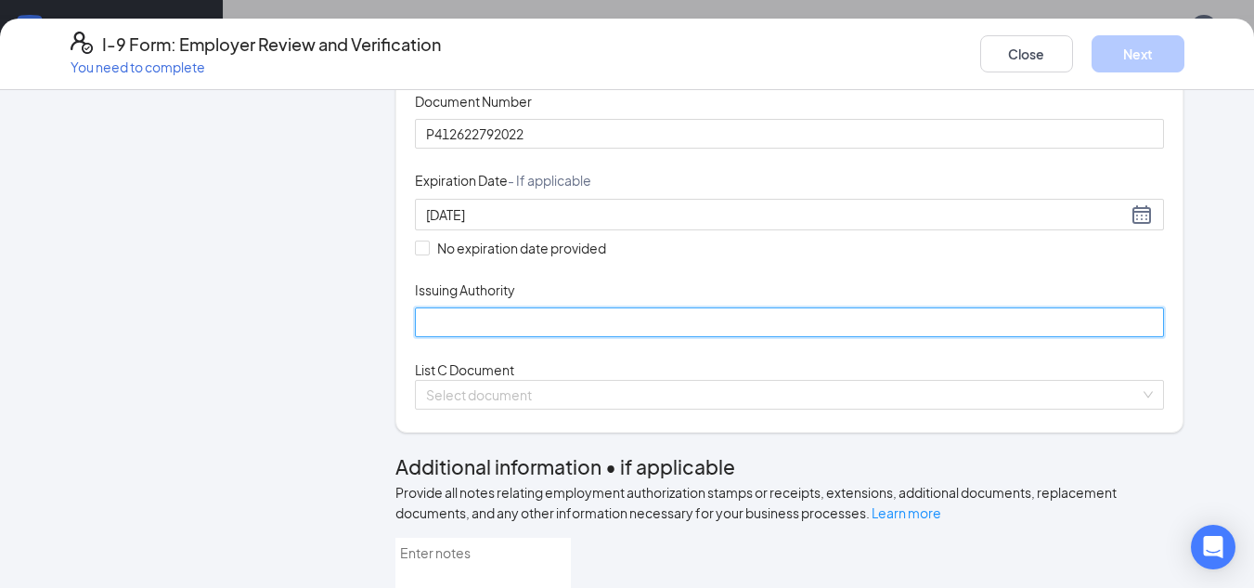
click at [505, 337] on input "Issuing Authority" at bounding box center [790, 322] width 750 height 30
type input "State of [US_STATE]"
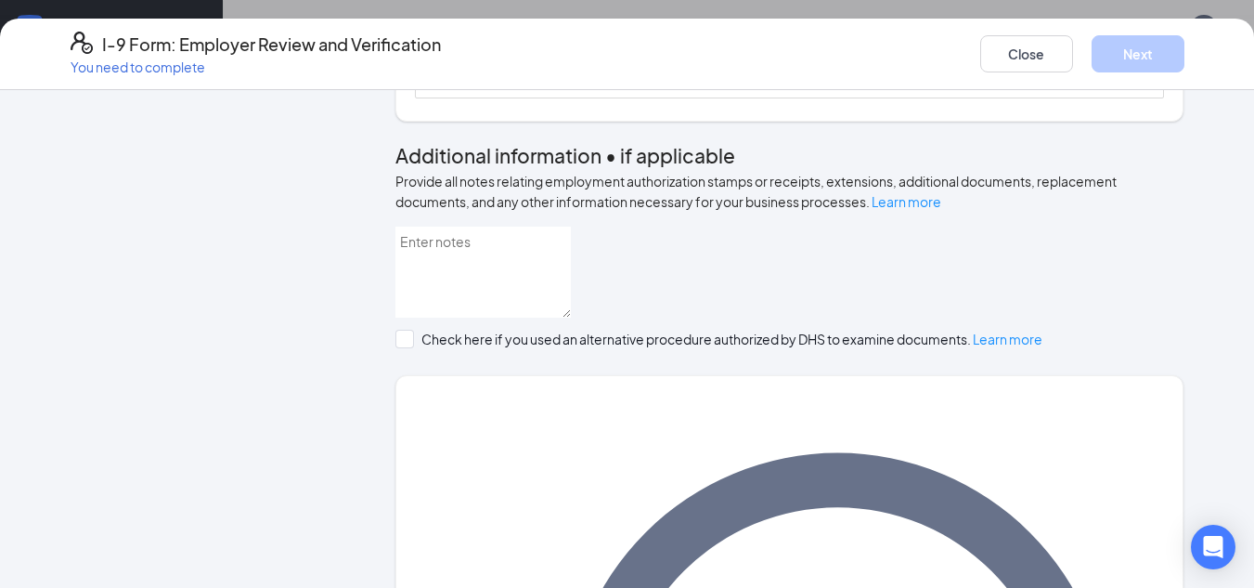
scroll to position [623, 0]
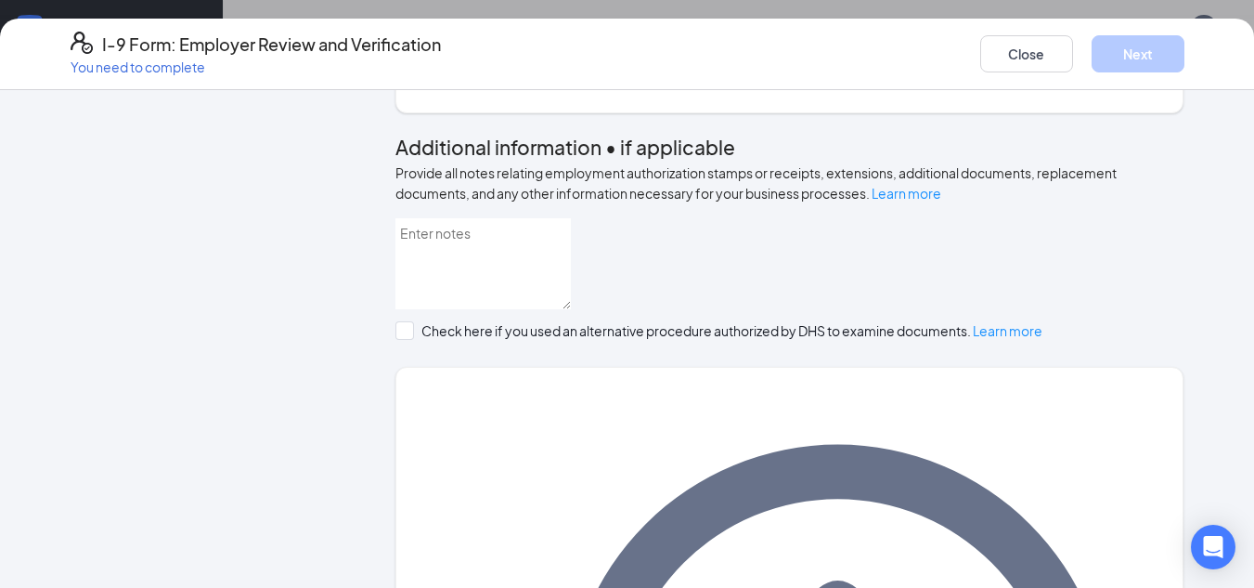
click at [1142, 90] on div "Select document" at bounding box center [790, 75] width 750 height 30
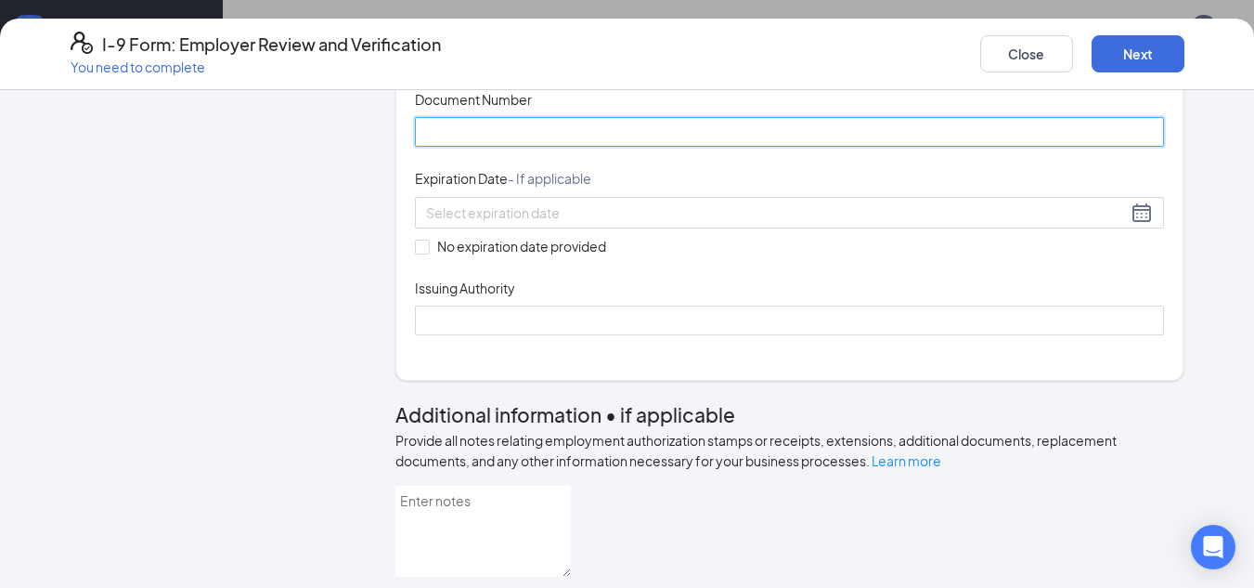
click at [552, 147] on input "Document Number" at bounding box center [790, 132] width 750 height 30
type input "369257392"
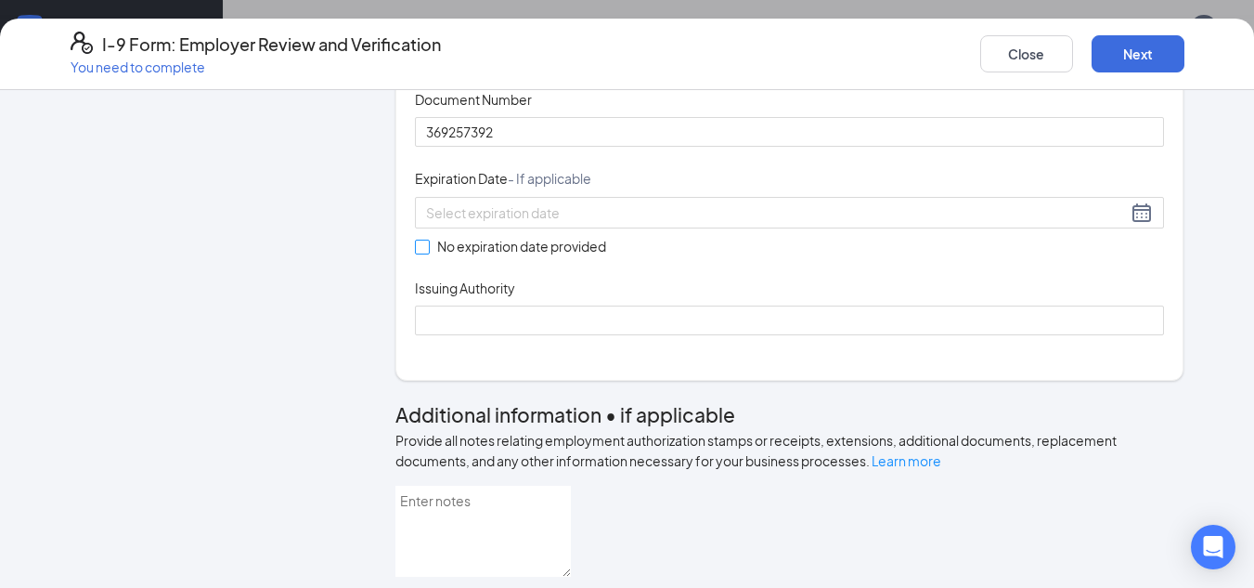
click at [415, 253] on input "No expiration date provided" at bounding box center [421, 246] width 13 height 13
checkbox input "true"
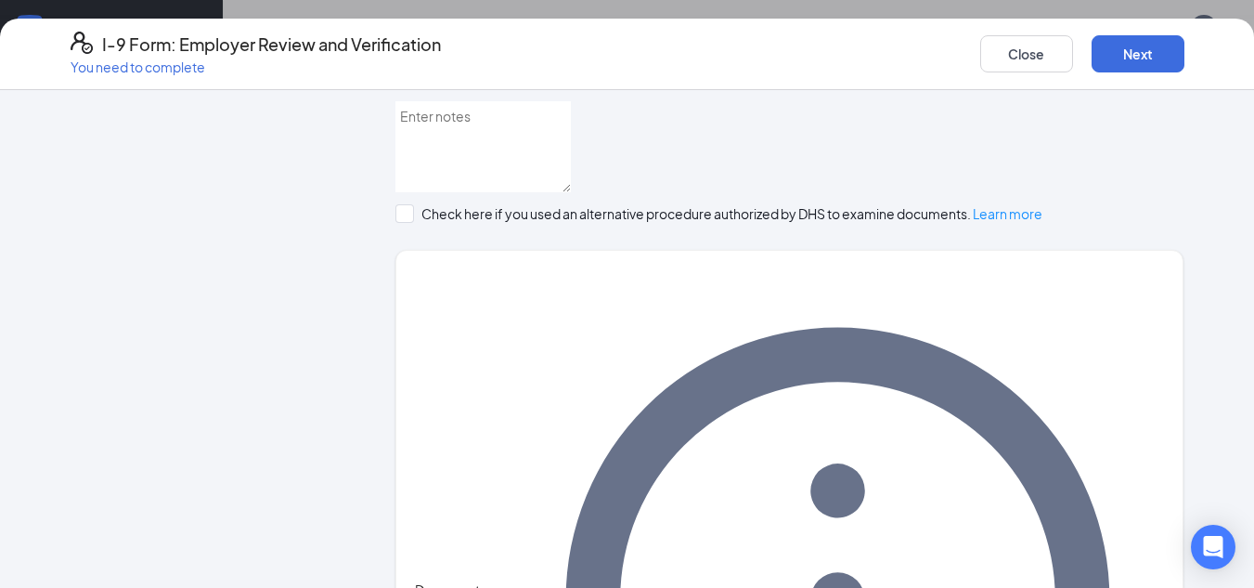
scroll to position [1024, 0]
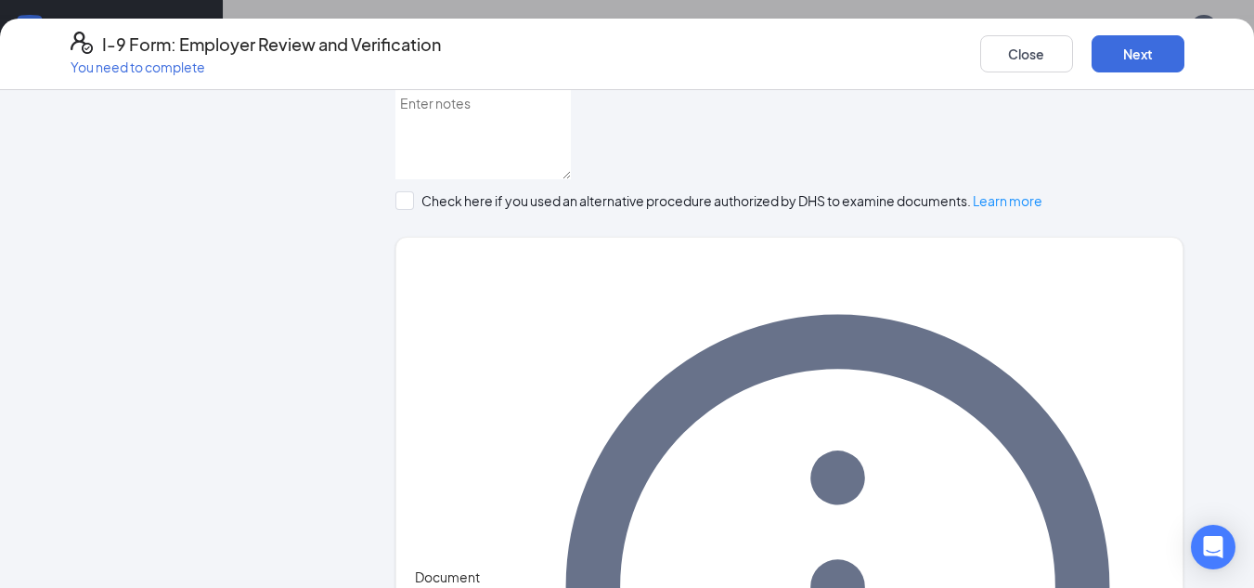
type input "SSA"
click at [1151, 52] on button "Next" at bounding box center [1138, 53] width 93 height 37
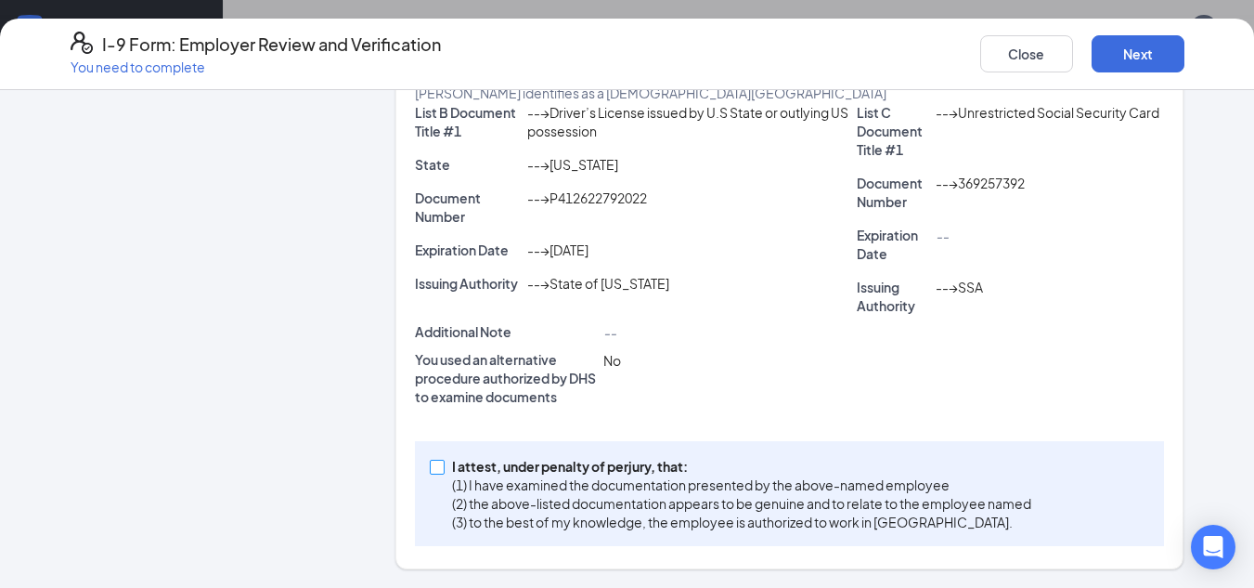
click at [434, 463] on input "I attest, under penalty of [PERSON_NAME], that: (1) I have examined the documen…" at bounding box center [436, 466] width 13 height 13
checkbox input "true"
click at [1142, 47] on button "Next" at bounding box center [1138, 53] width 93 height 37
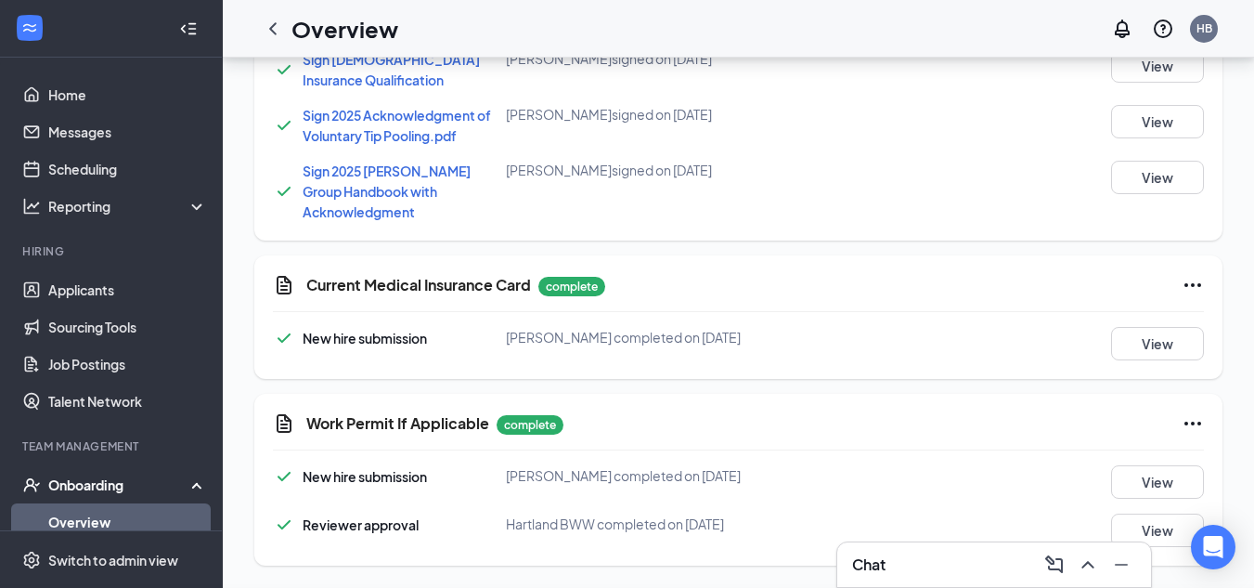
scroll to position [619, 0]
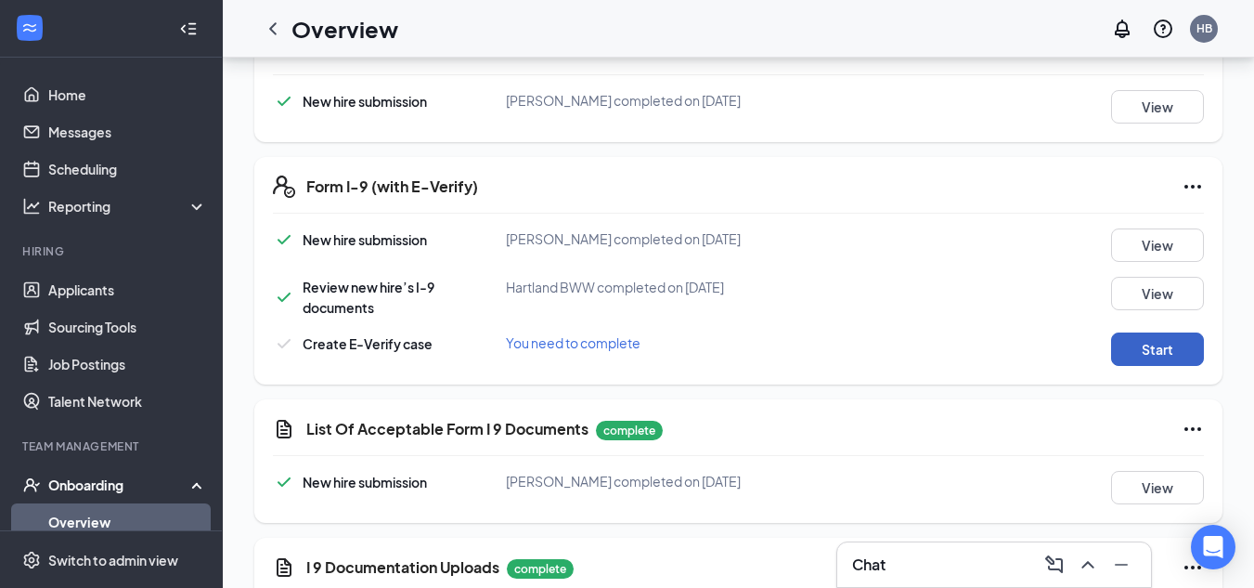
click at [1160, 349] on button "Start" at bounding box center [1157, 348] width 93 height 33
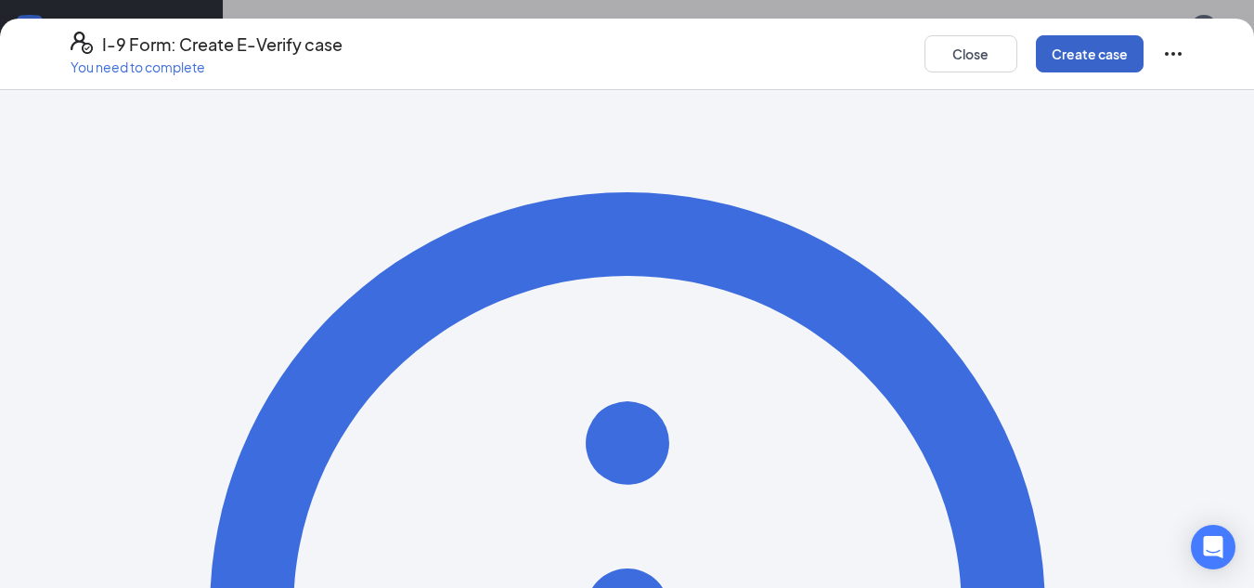
click at [1091, 58] on button "Create case" at bounding box center [1090, 53] width 108 height 37
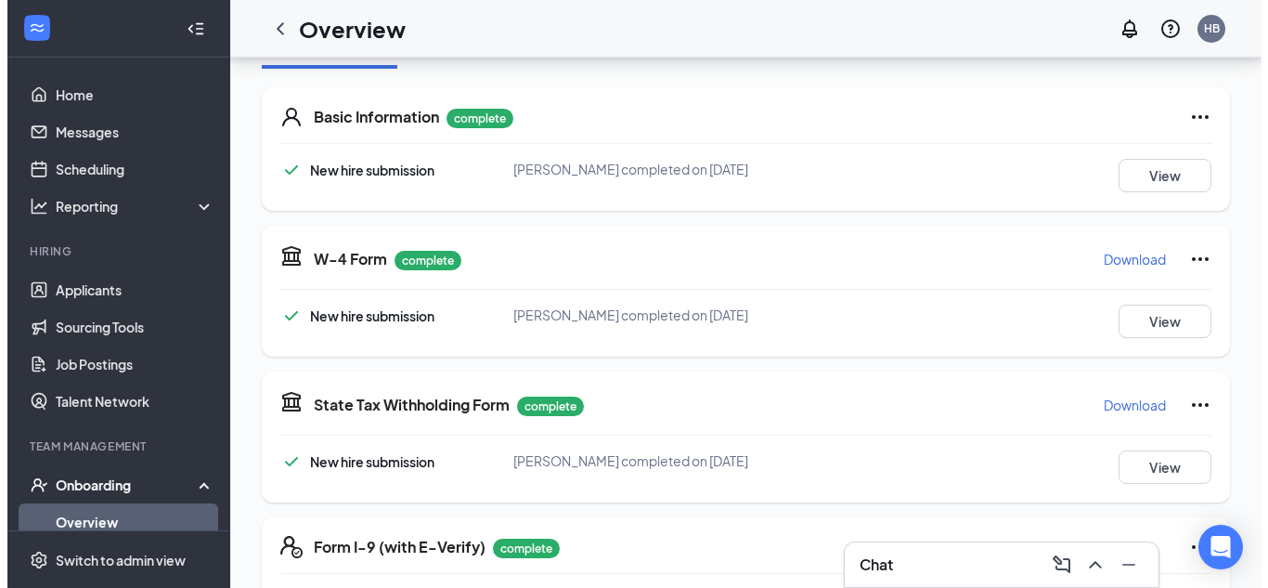
scroll to position [0, 0]
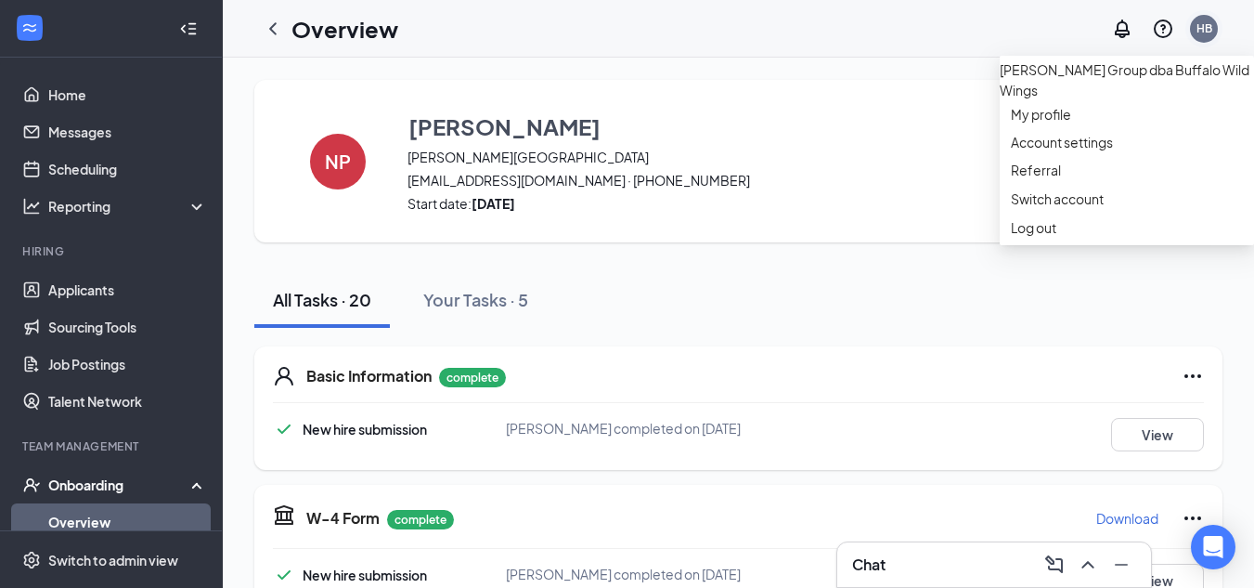
click at [1203, 31] on div "HB" at bounding box center [1205, 28] width 16 height 16
click at [1036, 237] on div "Log out" at bounding box center [1127, 227] width 232 height 19
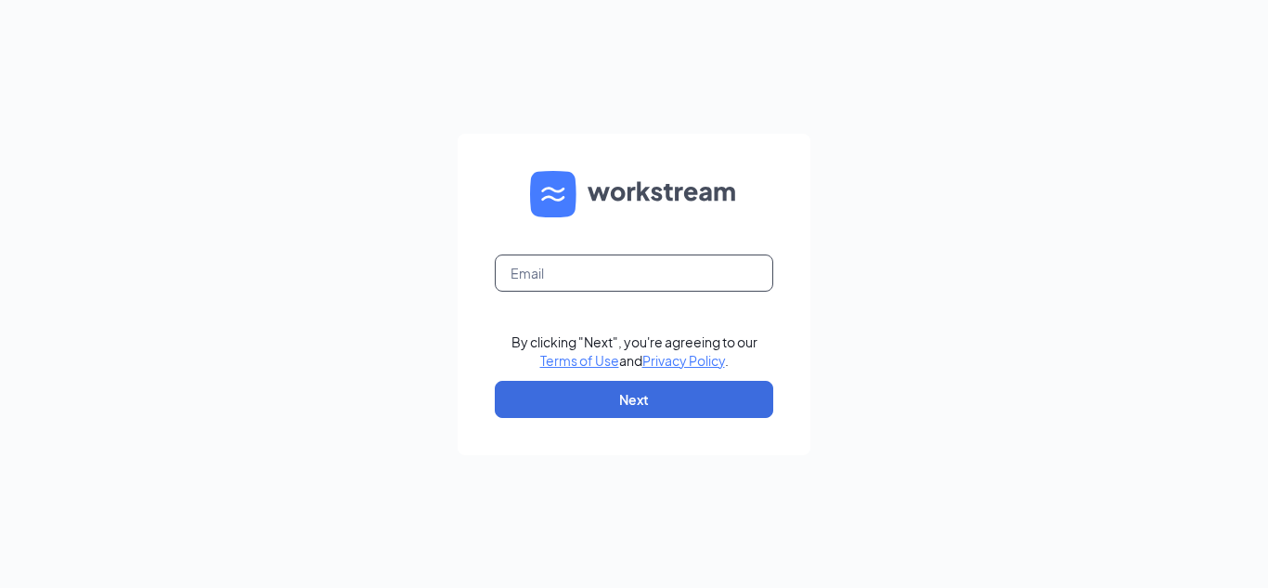
click at [741, 265] on input "text" at bounding box center [634, 272] width 279 height 37
type input "buffalowildwings3203@gmail.com"
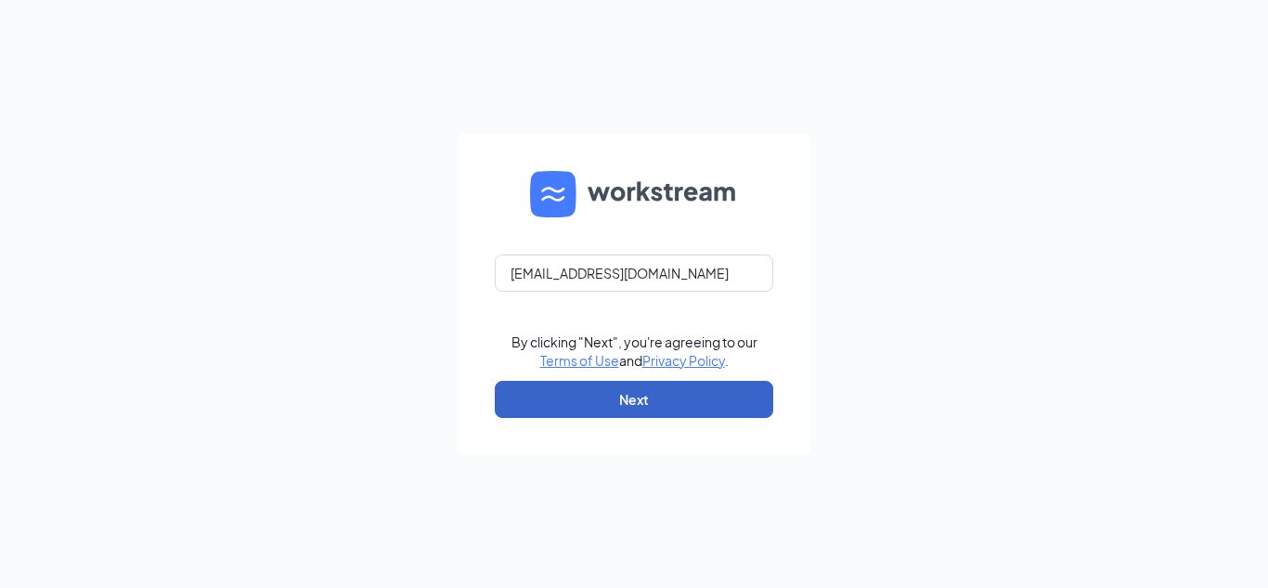
click at [699, 402] on button "Next" at bounding box center [634, 399] width 279 height 37
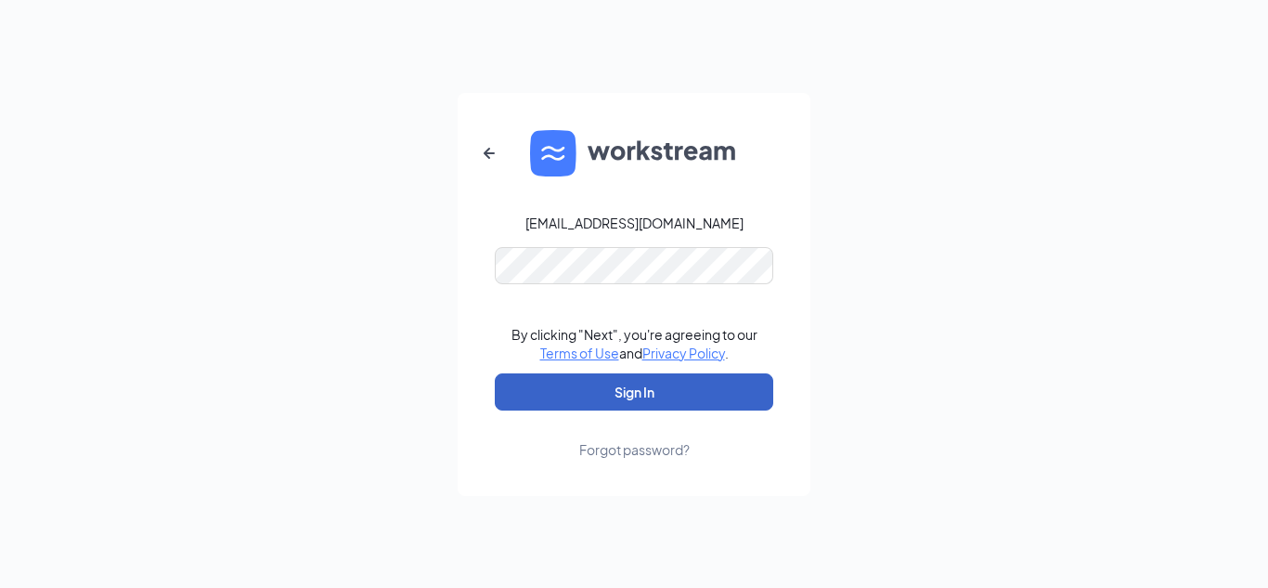
click at [747, 381] on button "Sign In" at bounding box center [634, 391] width 279 height 37
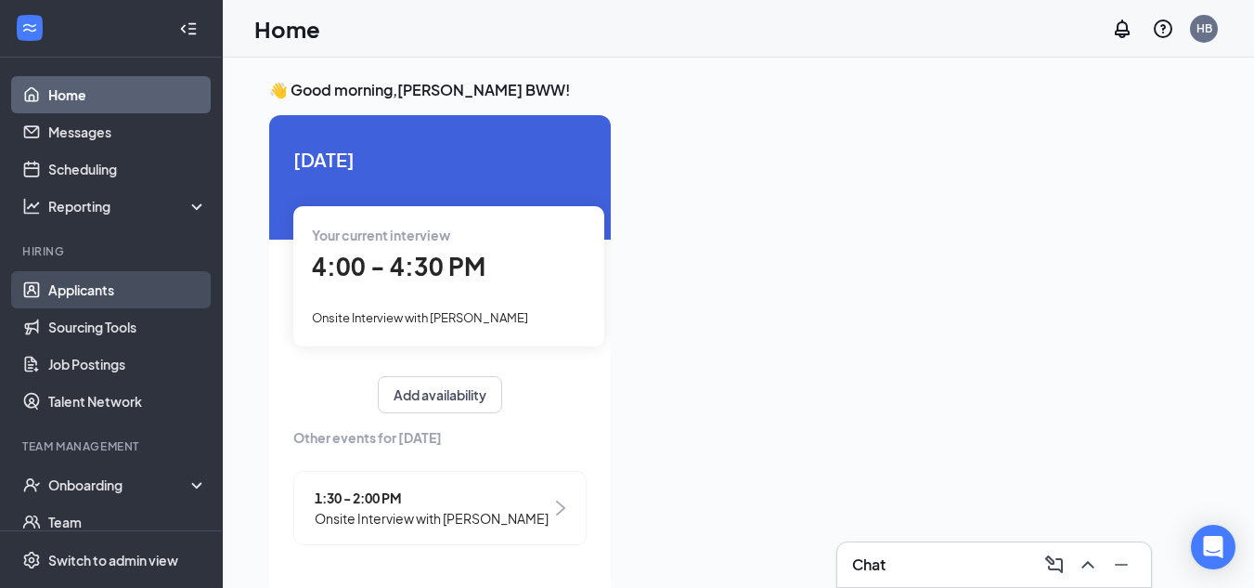
click at [94, 289] on link "Applicants" at bounding box center [127, 289] width 159 height 37
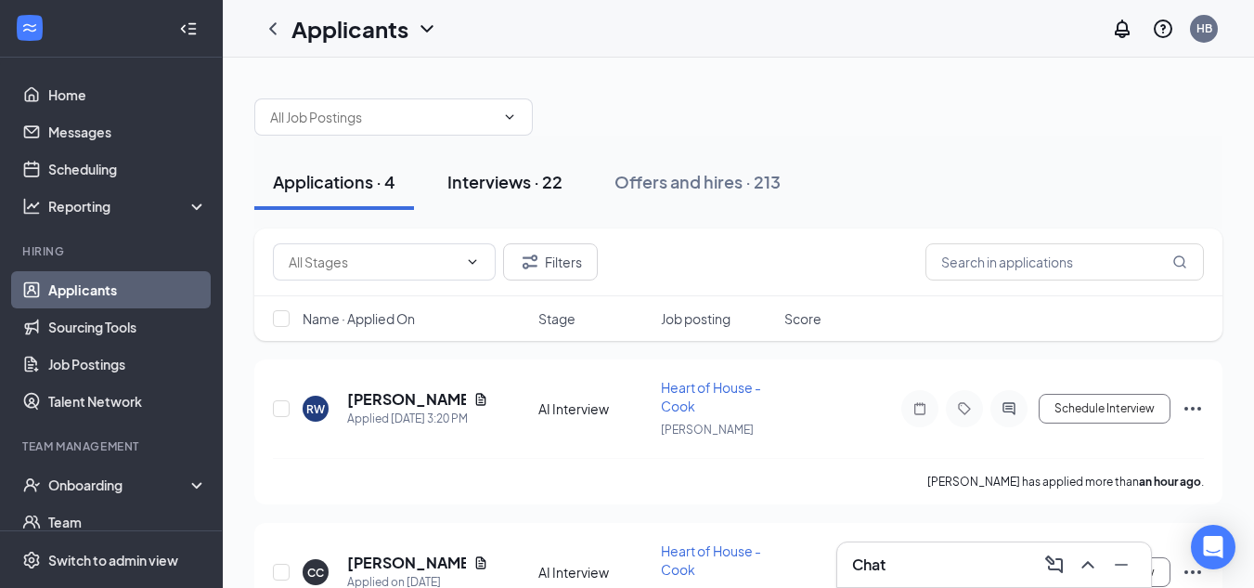
click at [521, 180] on div "Interviews · 22" at bounding box center [505, 181] width 115 height 23
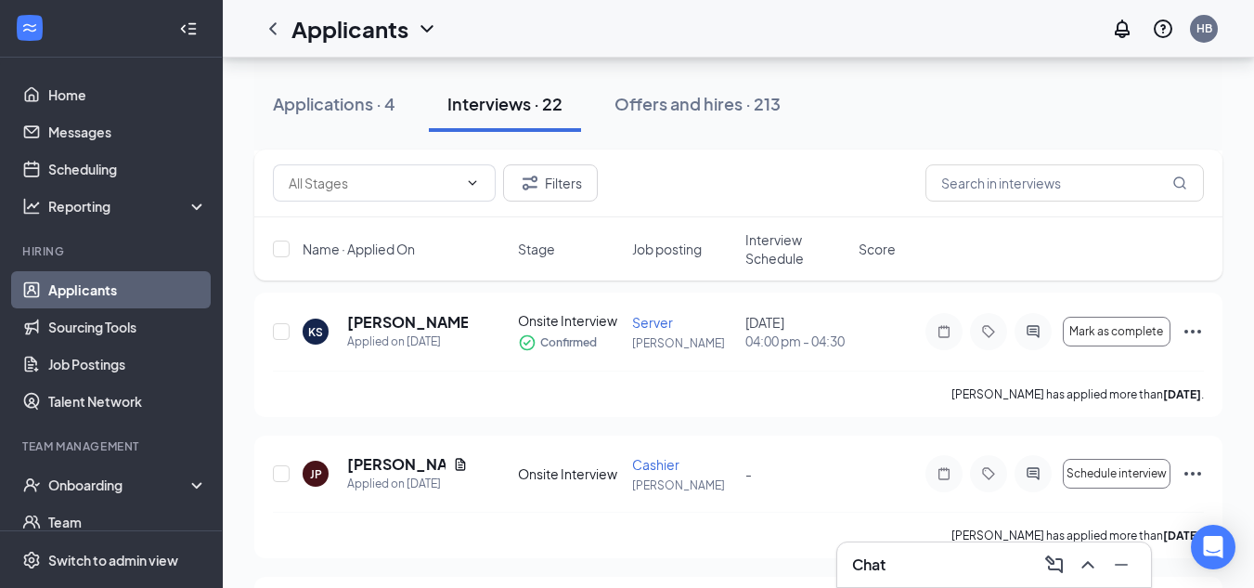
scroll to position [534, 0]
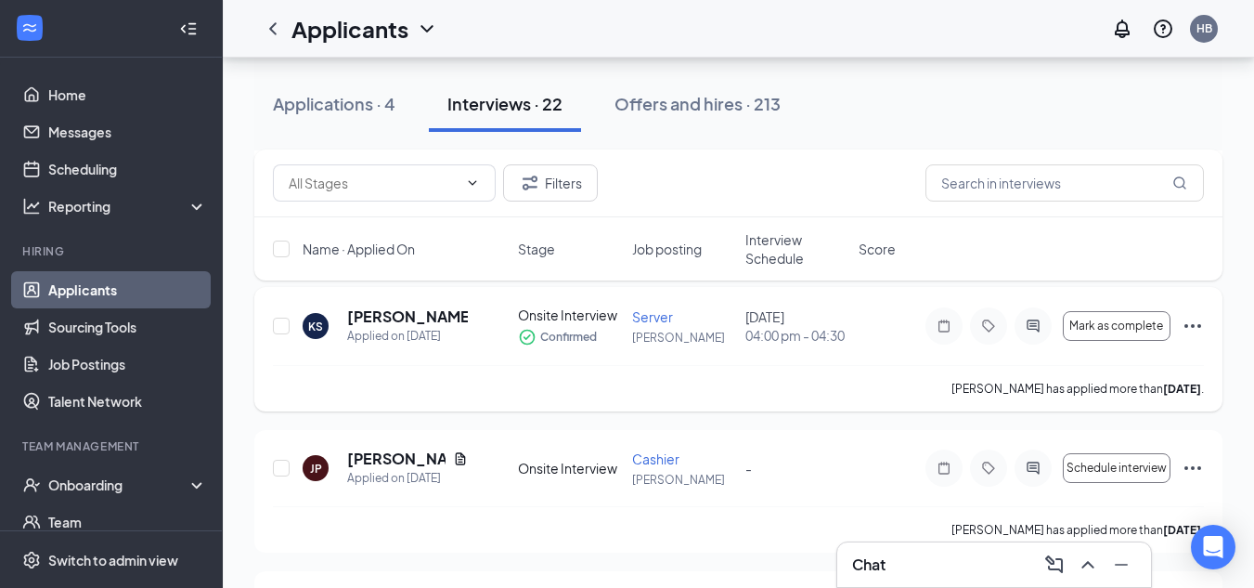
click at [1193, 324] on icon "Ellipses" at bounding box center [1193, 326] width 22 height 22
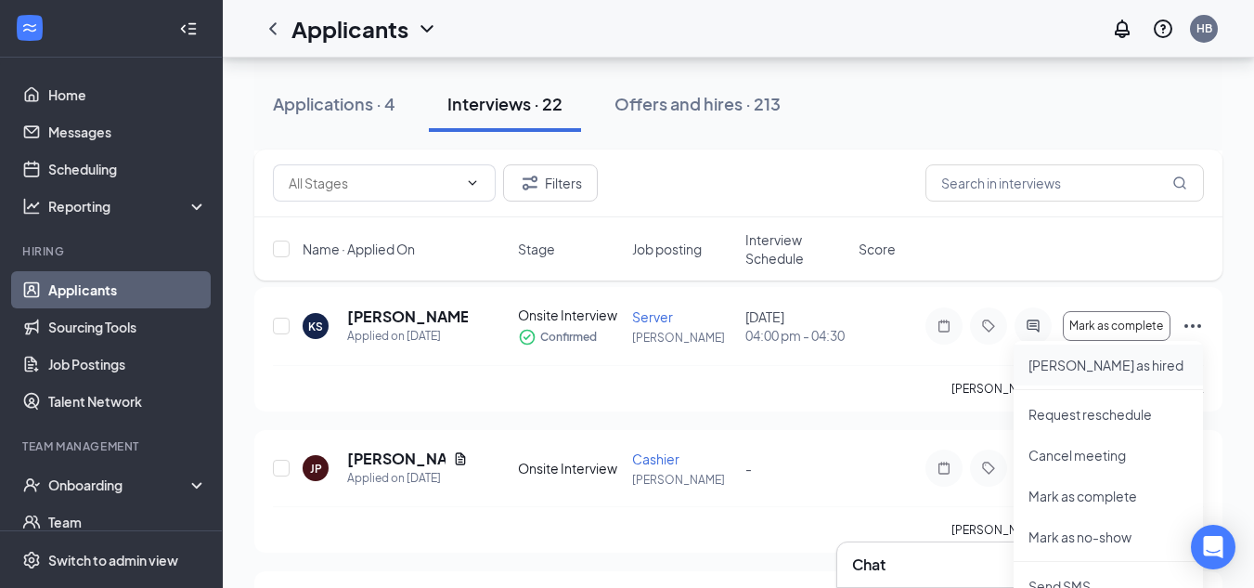
click at [1068, 367] on p "Mark as hired" at bounding box center [1109, 365] width 160 height 19
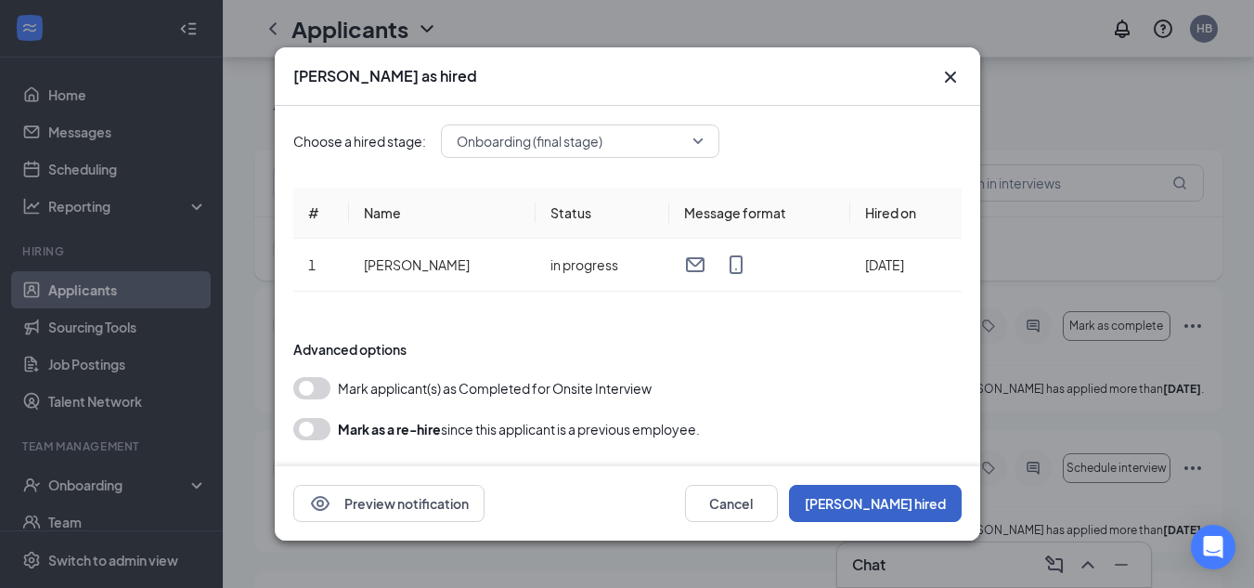
click at [912, 503] on button "Mark hired" at bounding box center [875, 503] width 173 height 37
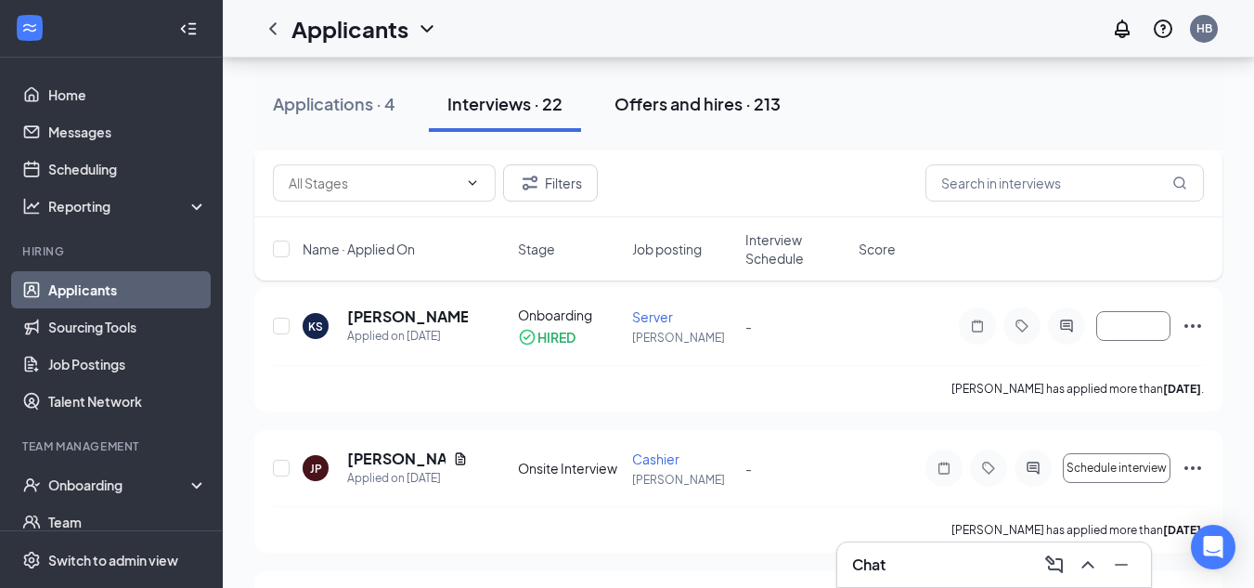
click at [682, 106] on div "Offers and hires · 213" at bounding box center [698, 103] width 166 height 23
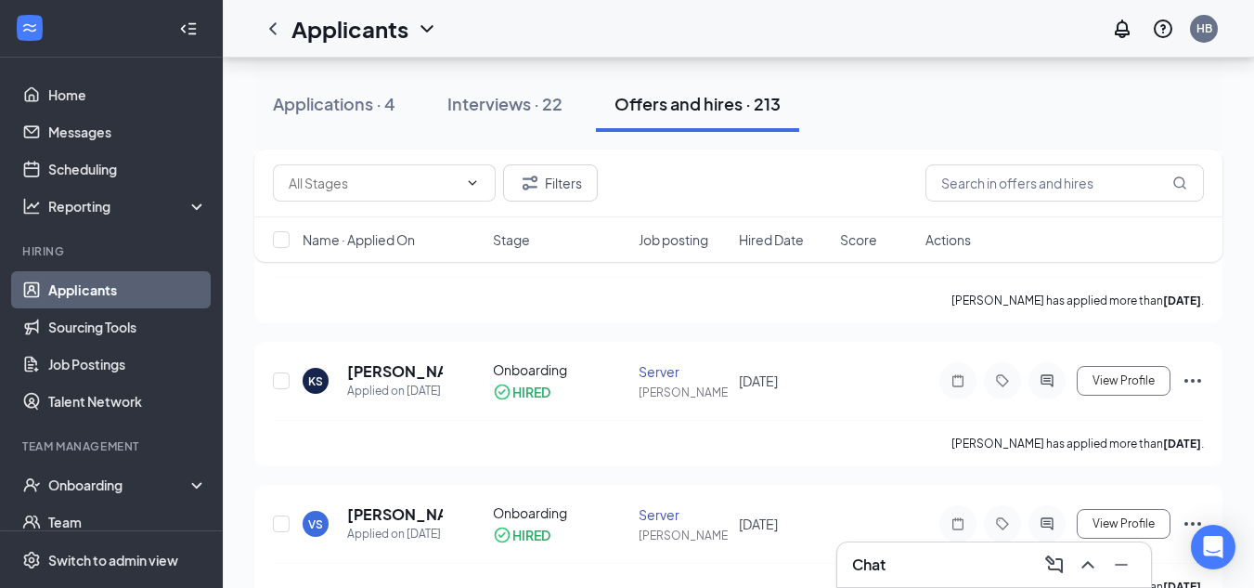
scroll to position [306, 0]
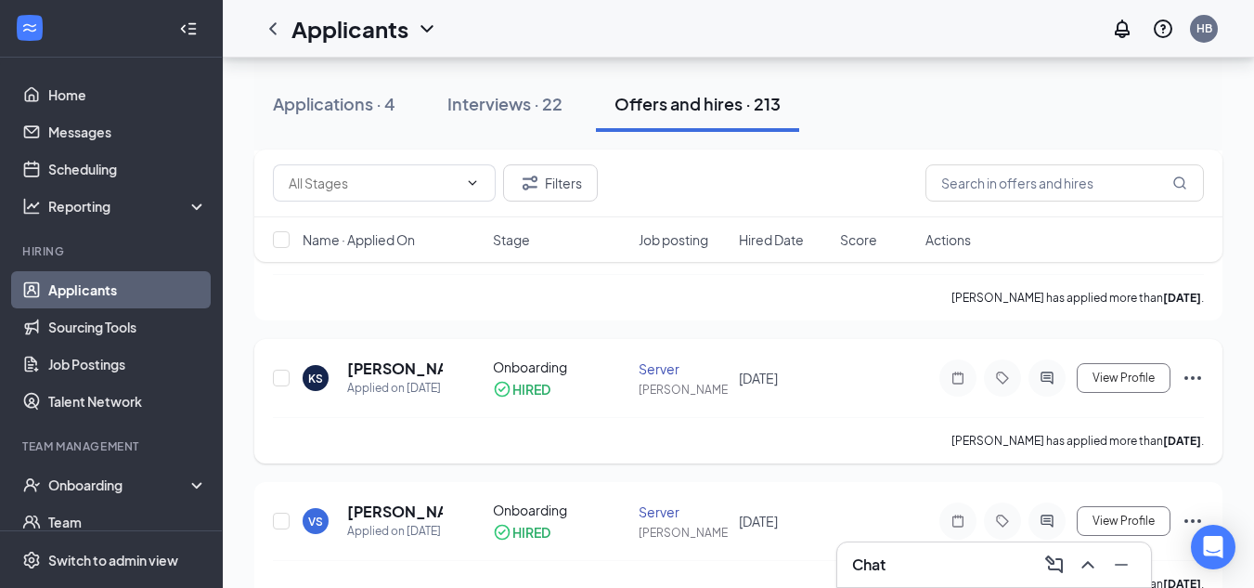
click at [1191, 375] on icon "Ellipses" at bounding box center [1193, 378] width 22 height 22
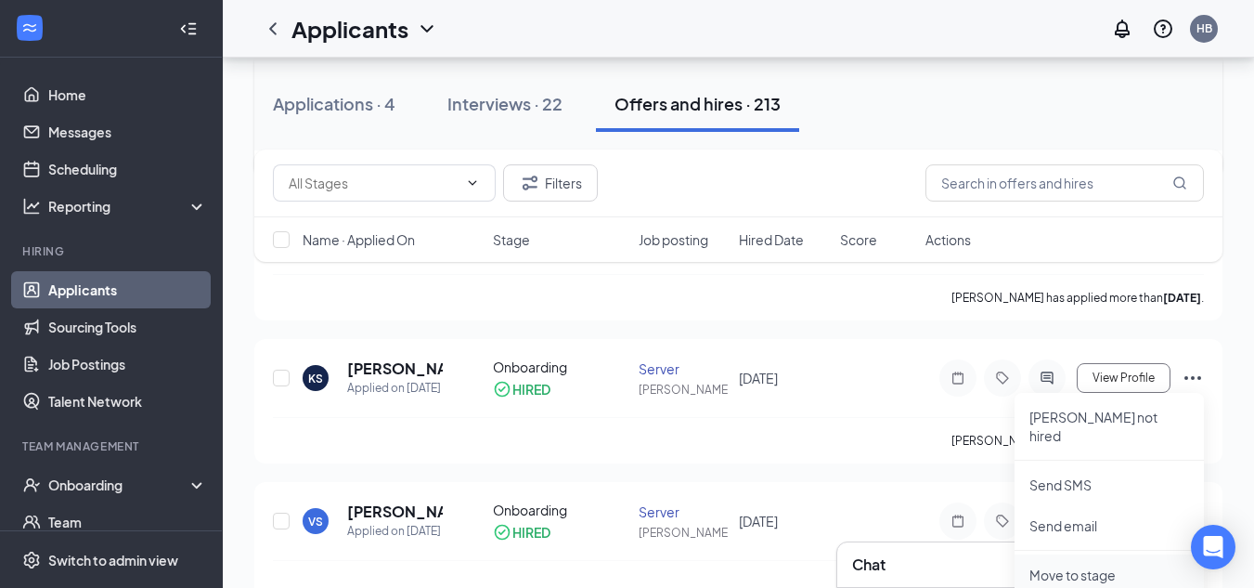
click at [1060, 565] on p "Move to stage" at bounding box center [1110, 574] width 160 height 19
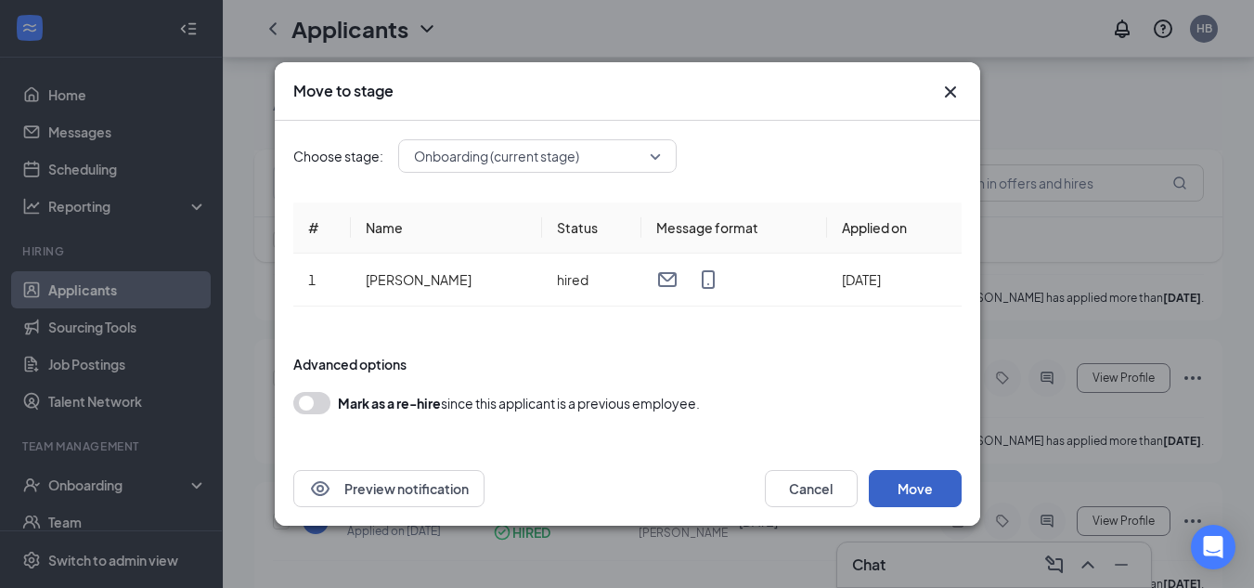
click at [912, 479] on button "Move" at bounding box center [915, 488] width 93 height 37
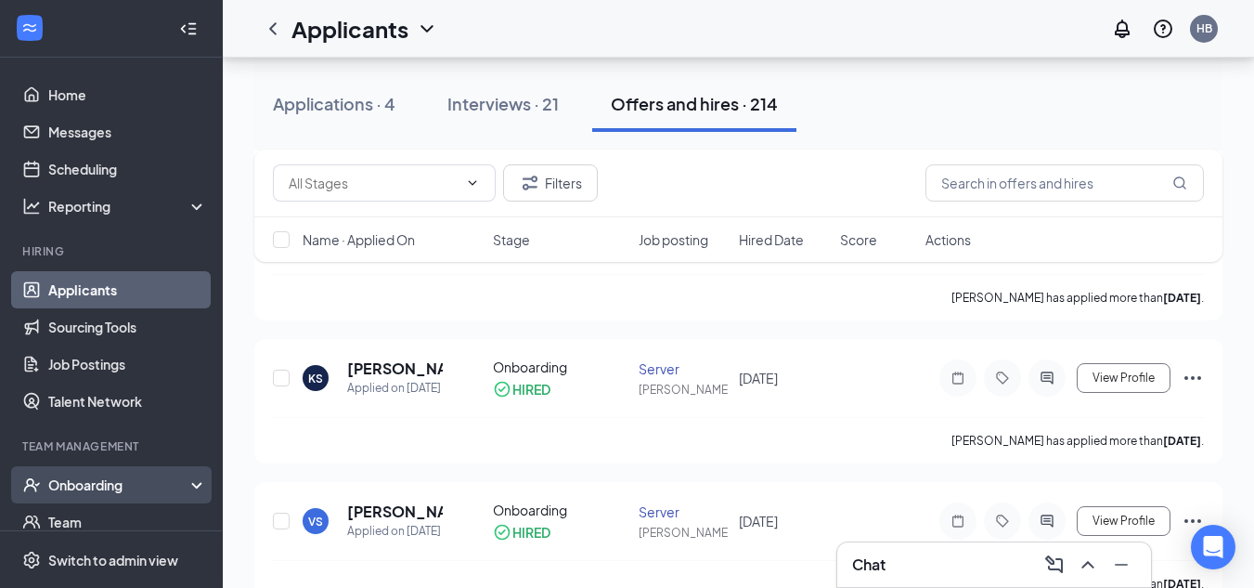
click at [87, 484] on div "Onboarding" at bounding box center [119, 484] width 143 height 19
click at [92, 520] on link "Overview" at bounding box center [127, 521] width 159 height 37
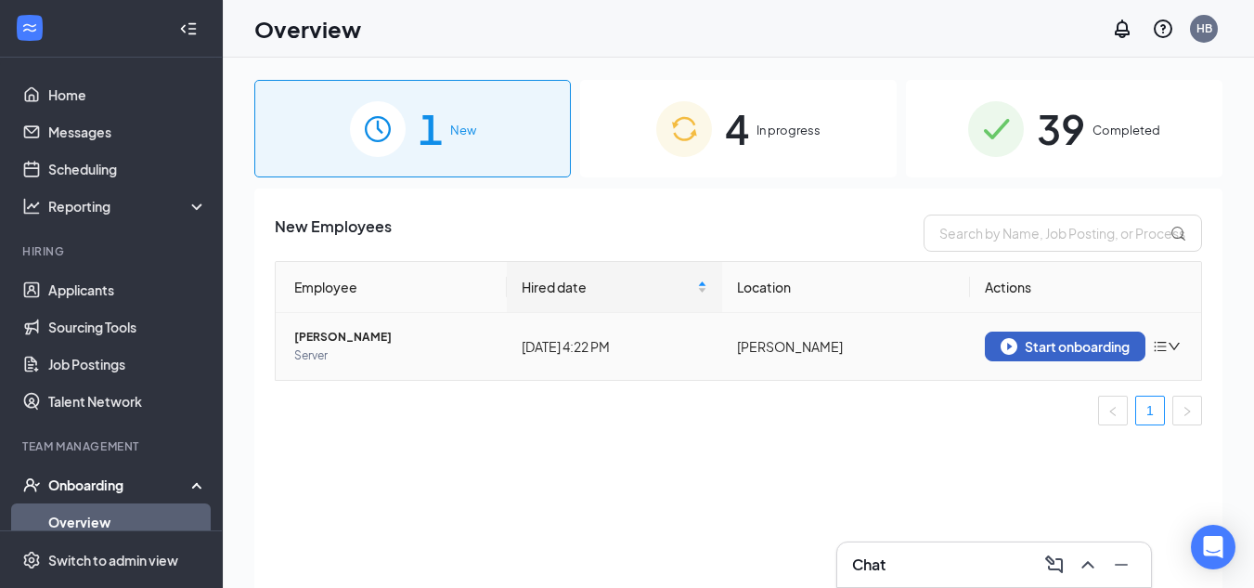
click at [1094, 349] on div "Start onboarding" at bounding box center [1065, 346] width 129 height 17
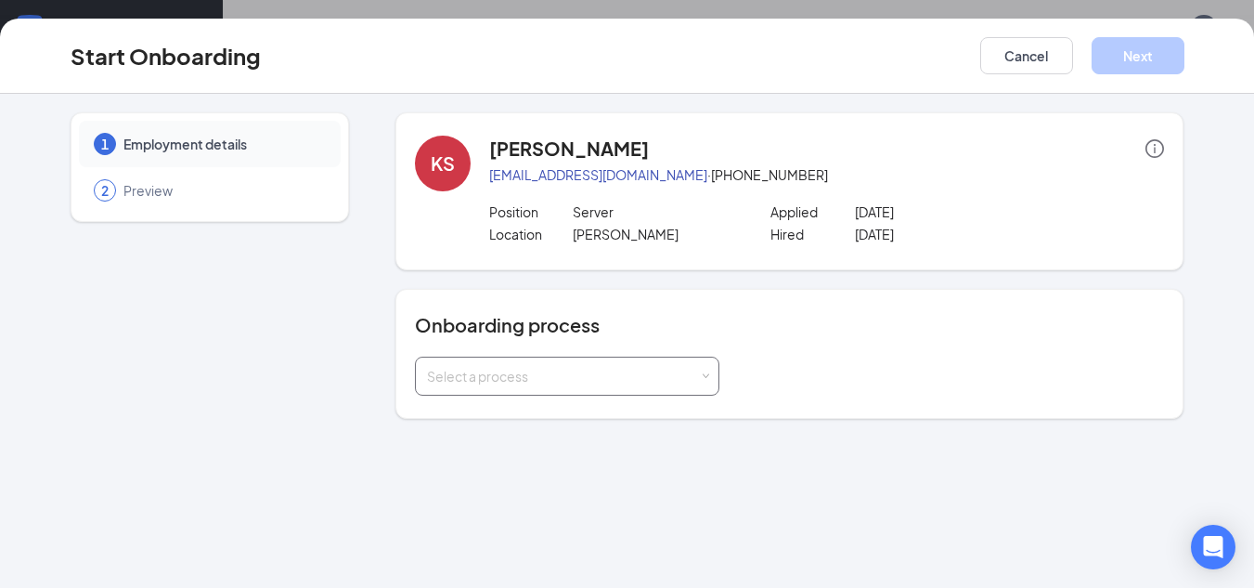
click at [705, 372] on span at bounding box center [705, 376] width 8 height 8
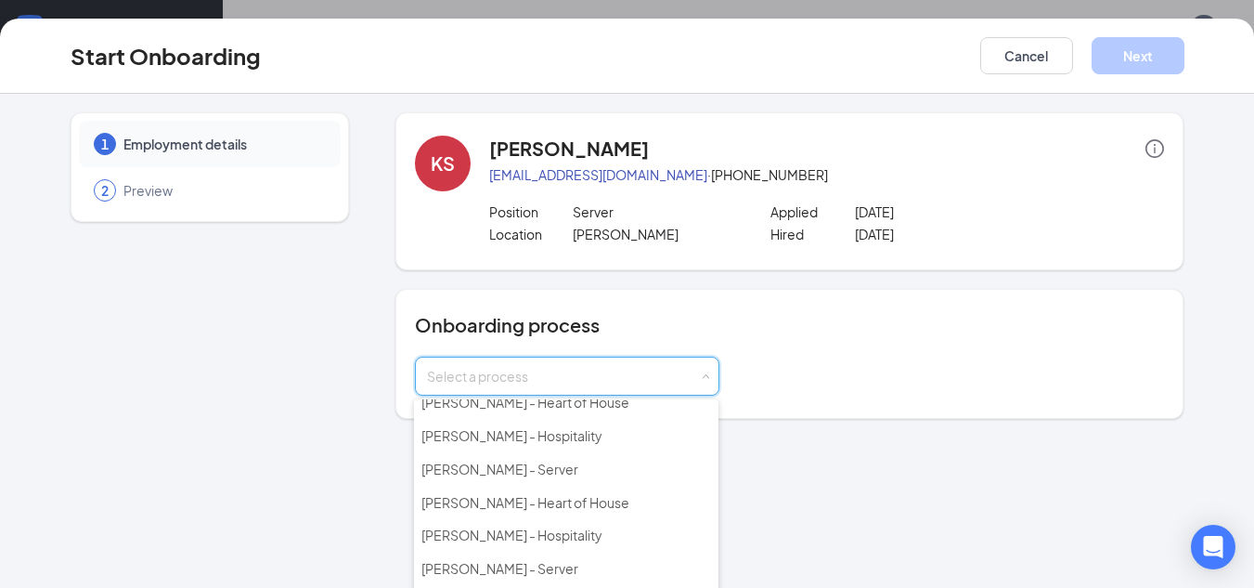
scroll to position [215, 0]
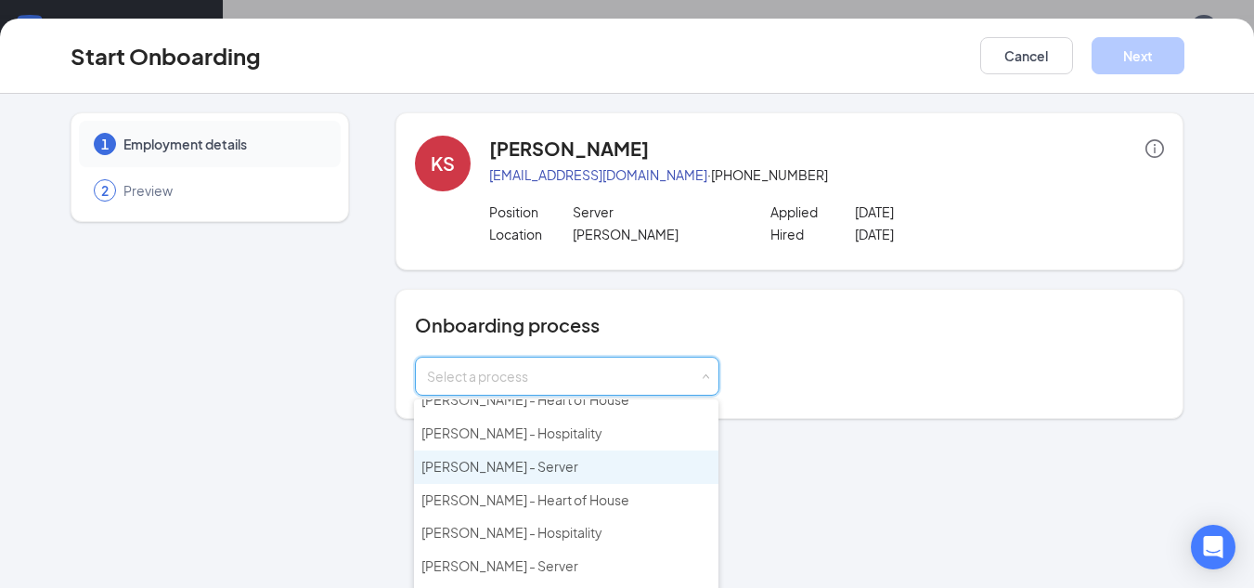
click at [591, 468] on li "Howell - Server" at bounding box center [566, 466] width 305 height 33
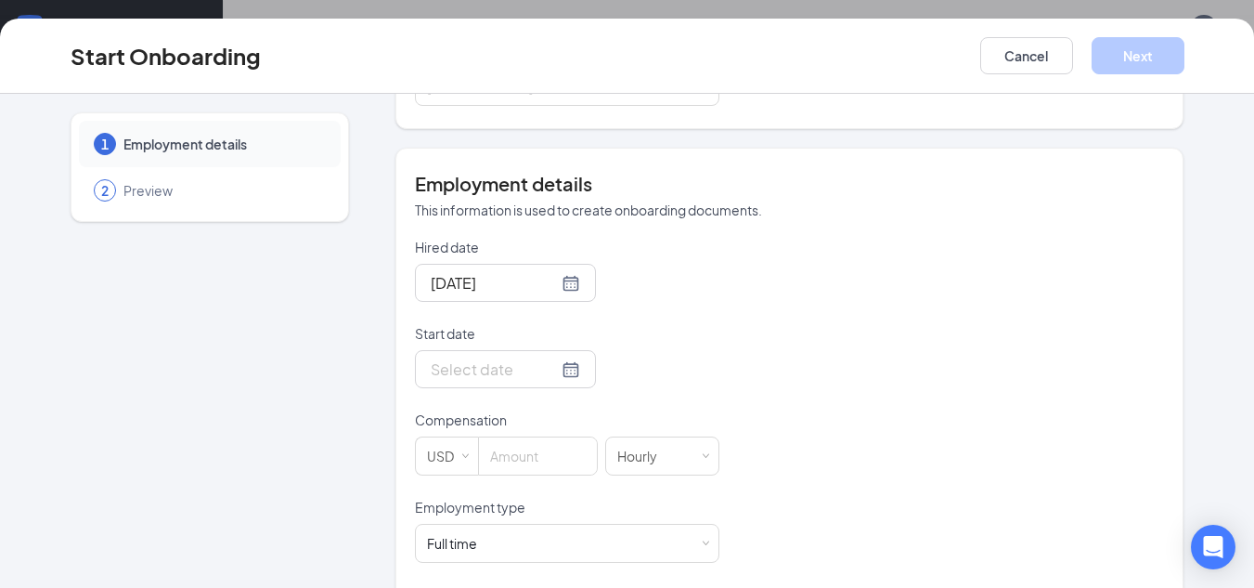
scroll to position [292, 0]
click at [545, 368] on div at bounding box center [505, 367] width 149 height 23
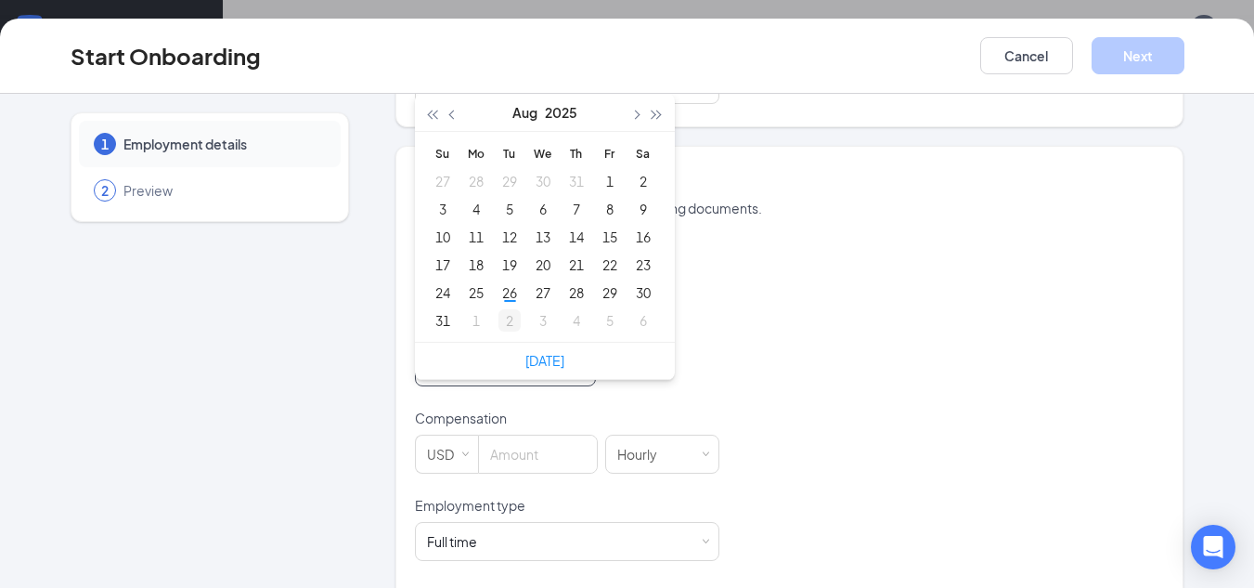
type input "Sep 2, 2025"
click at [501, 322] on div "2" at bounding box center [510, 320] width 22 height 22
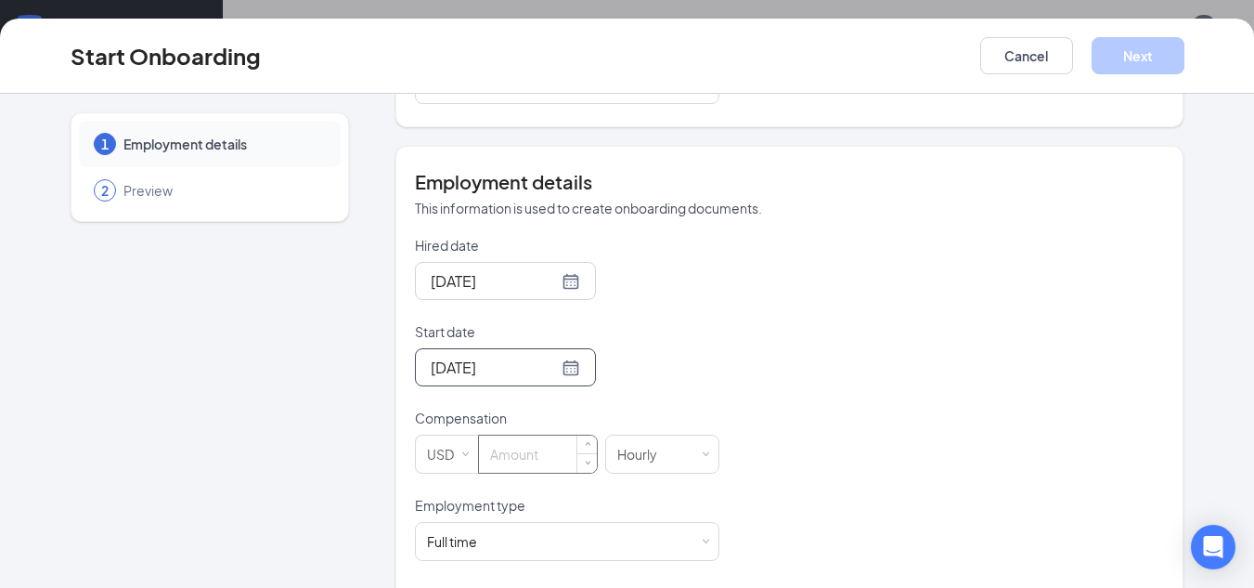
click at [536, 456] on input at bounding box center [538, 453] width 118 height 37
type input "4.74"
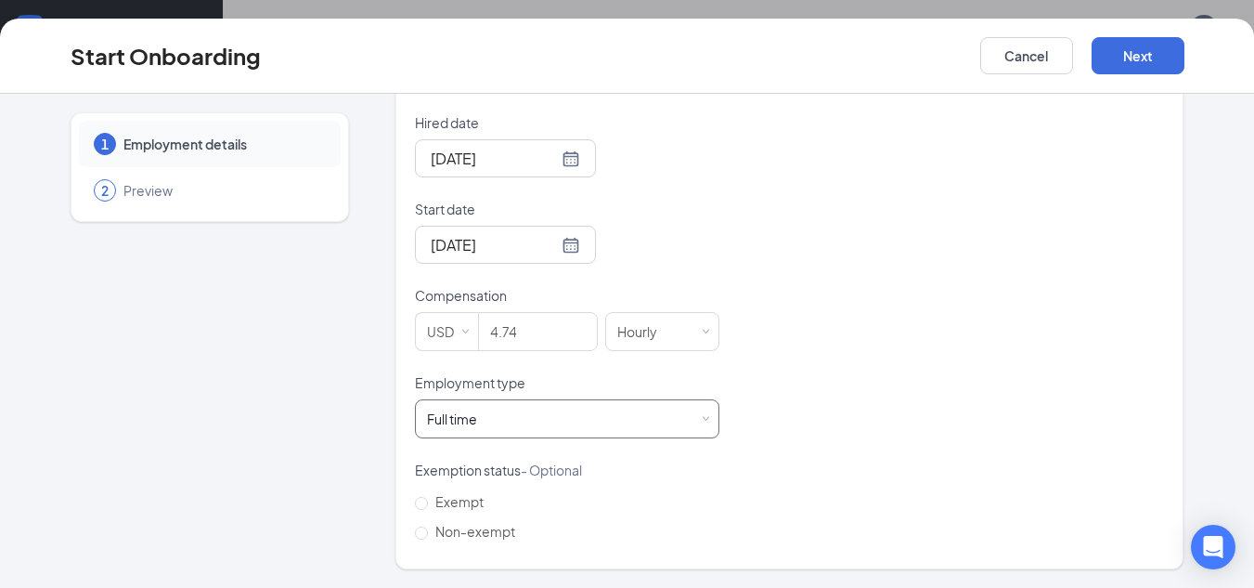
click at [701, 416] on span at bounding box center [705, 419] width 8 height 8
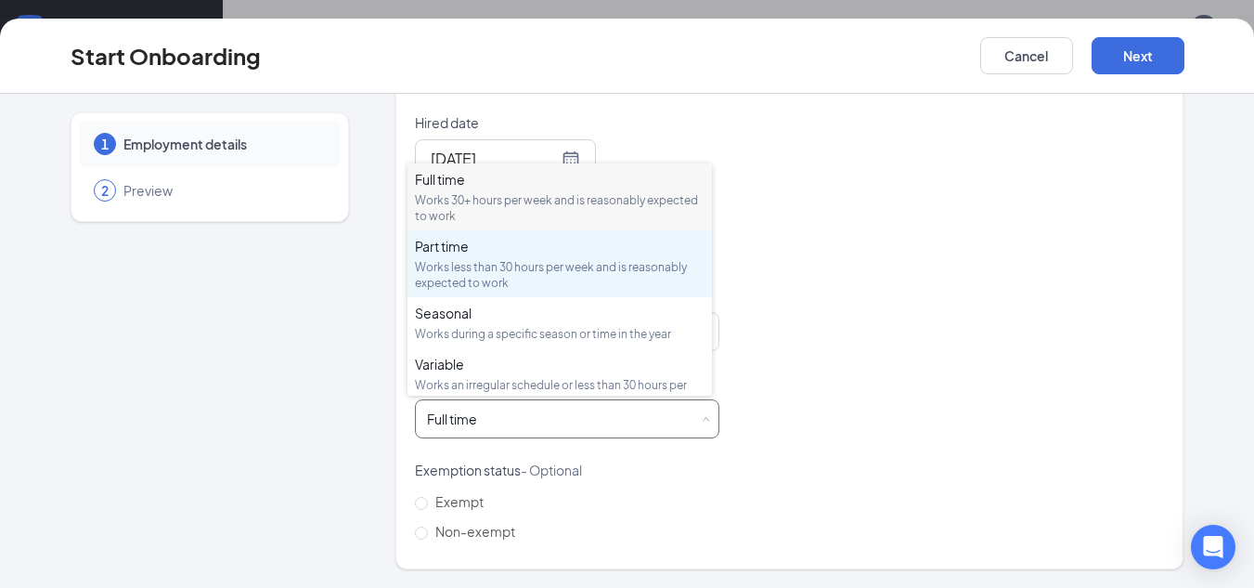
click at [634, 260] on div "Works less than 30 hours per week and is reasonably expected to work" at bounding box center [560, 275] width 290 height 32
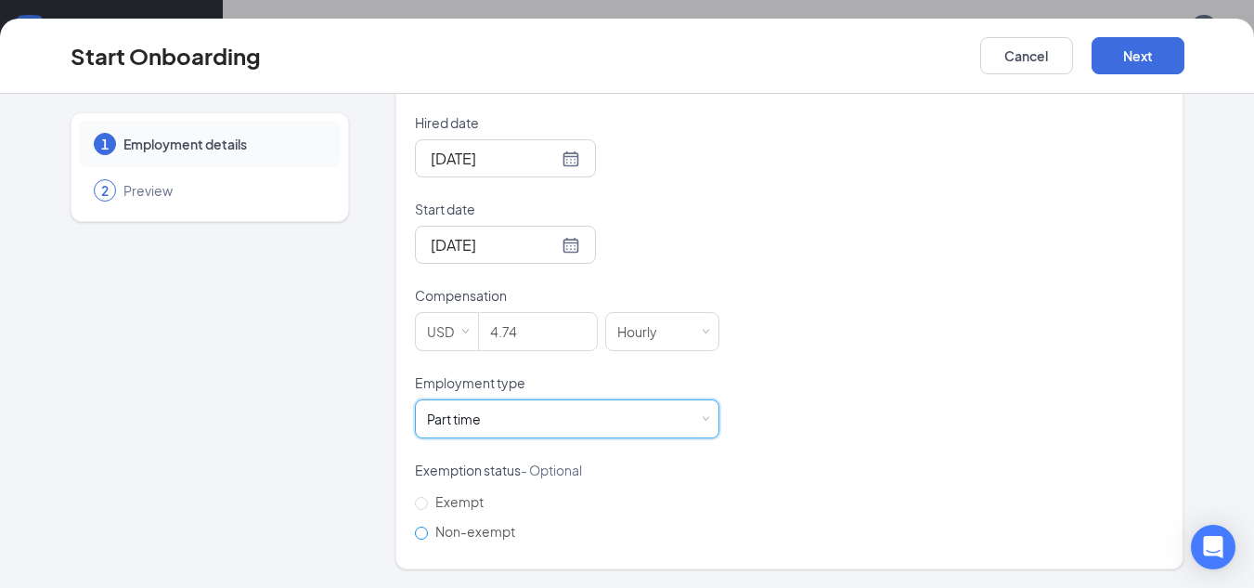
click at [416, 531] on input "Non-exempt" at bounding box center [421, 532] width 13 height 13
radio input "true"
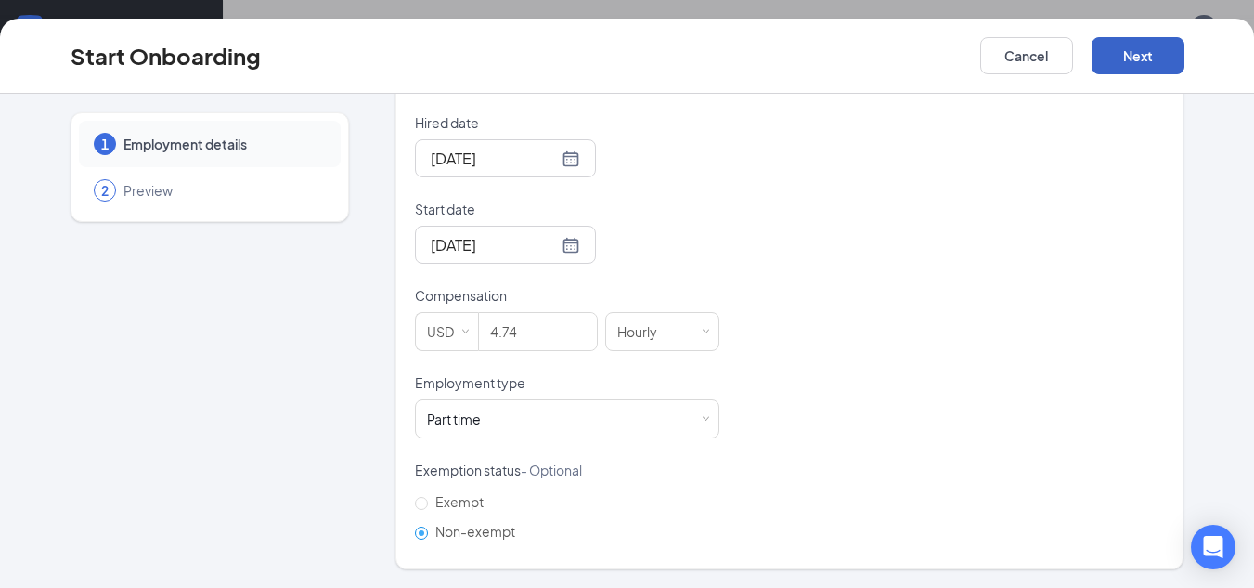
click at [1141, 60] on button "Next" at bounding box center [1138, 55] width 93 height 37
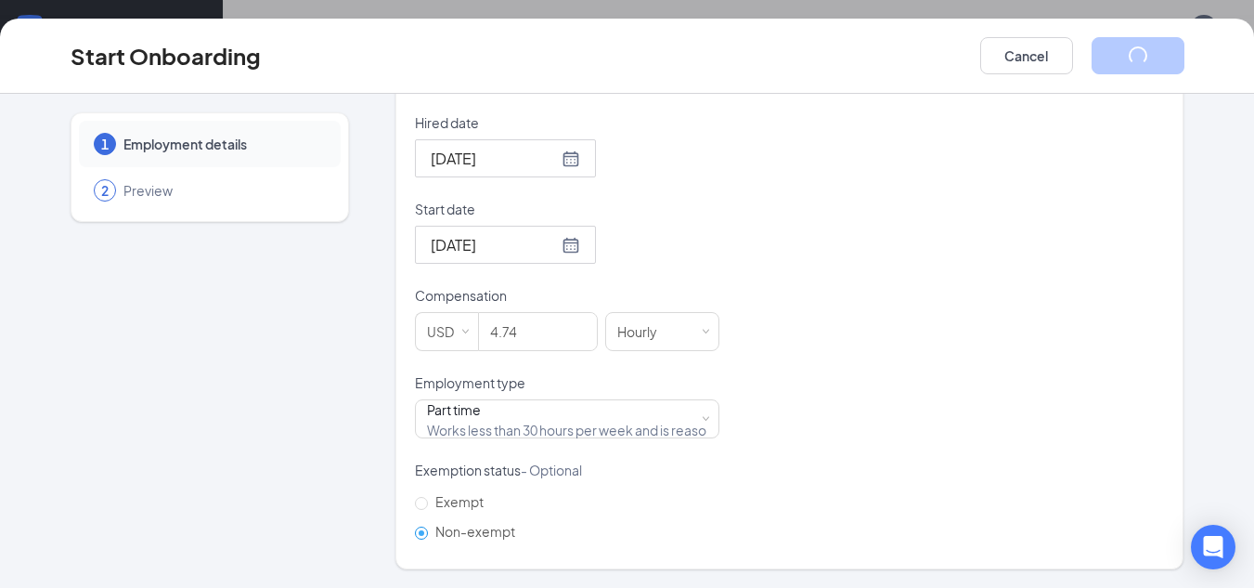
scroll to position [67, 0]
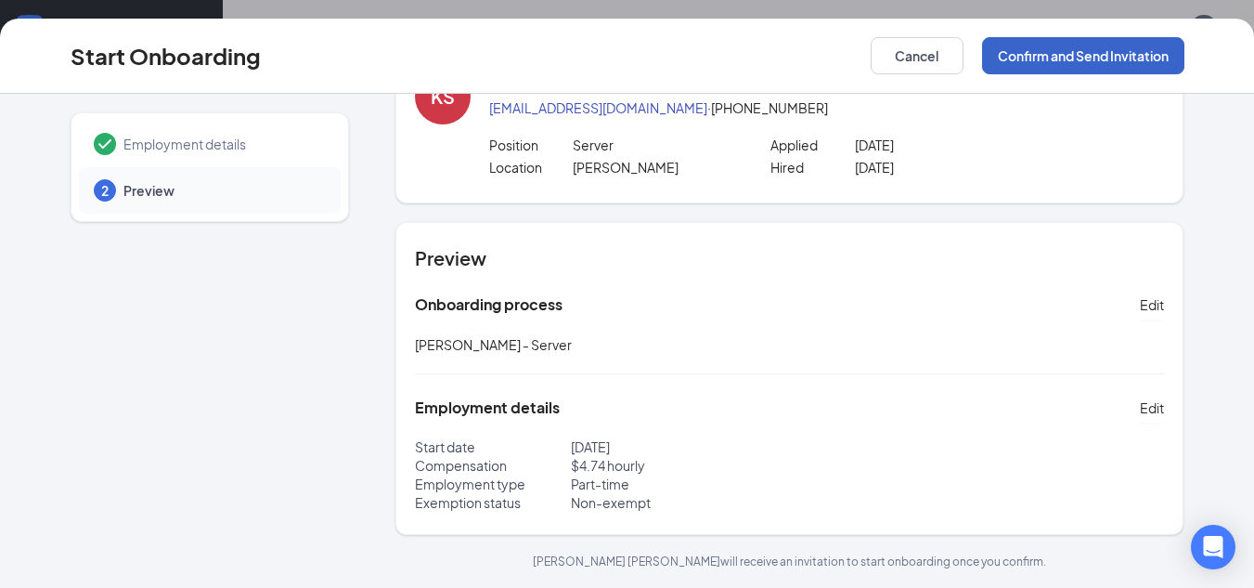
click at [1141, 60] on button "Confirm and Send Invitation" at bounding box center [1083, 55] width 202 height 37
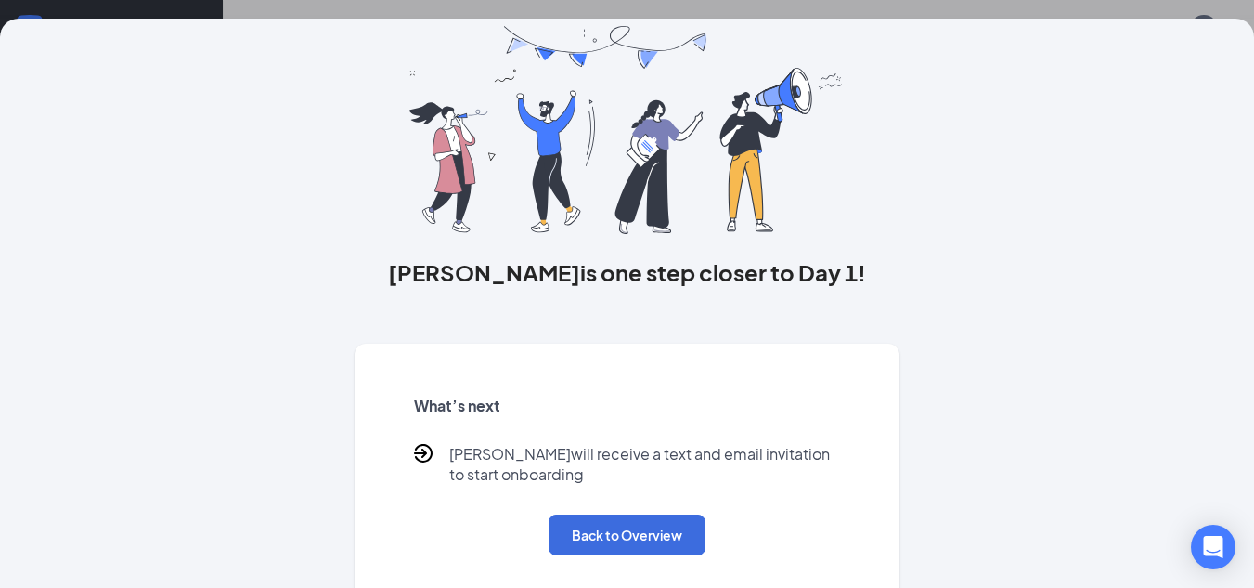
scroll to position [0, 0]
